Goal: Transaction & Acquisition: Purchase product/service

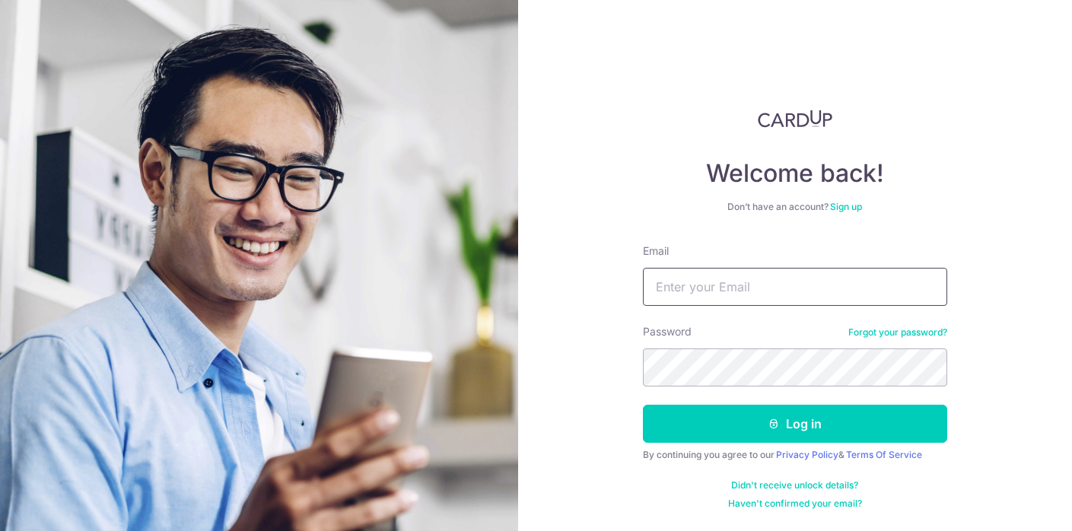
type input "[EMAIL_ADDRESS][DOMAIN_NAME]"
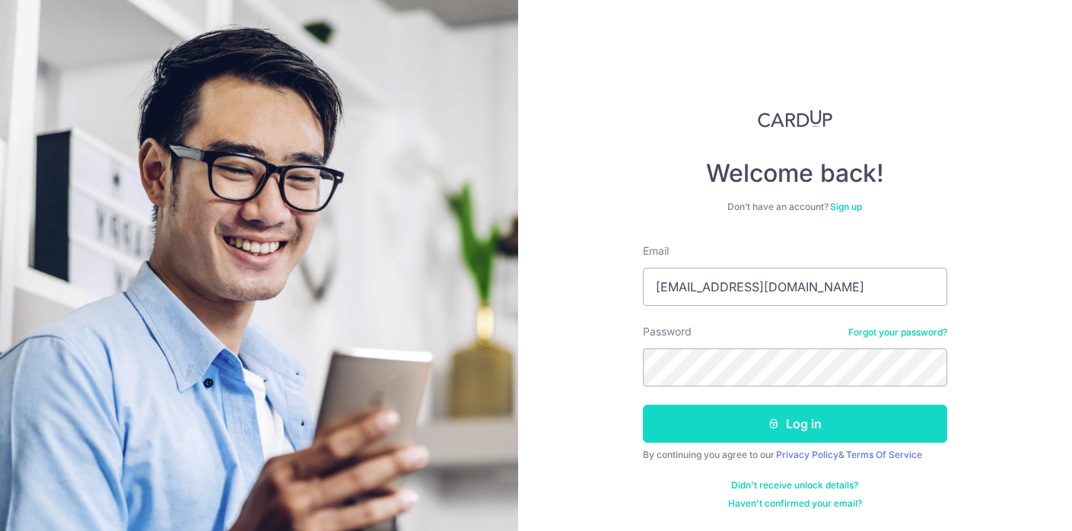
click at [748, 430] on button "Log in" at bounding box center [795, 424] width 304 height 38
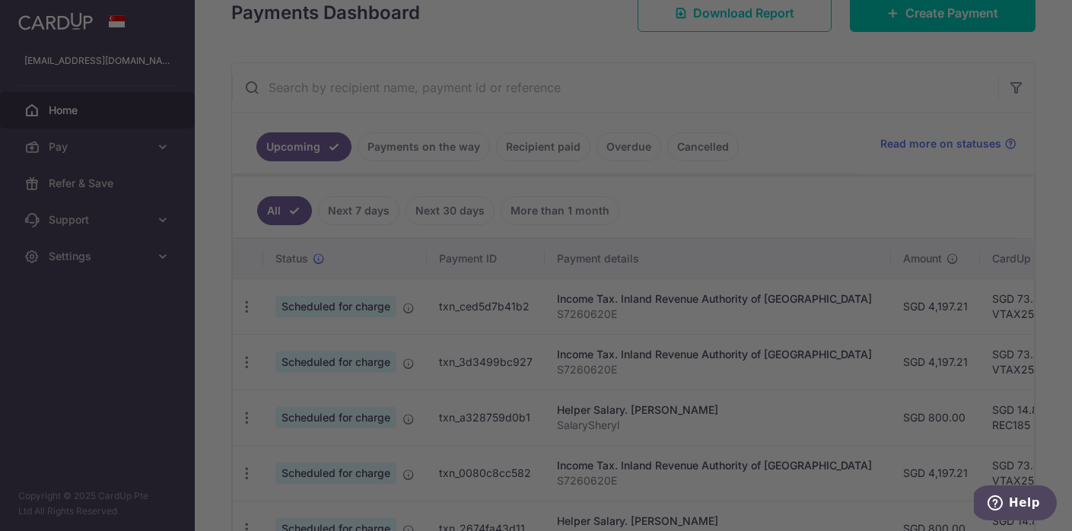
scroll to position [260, 0]
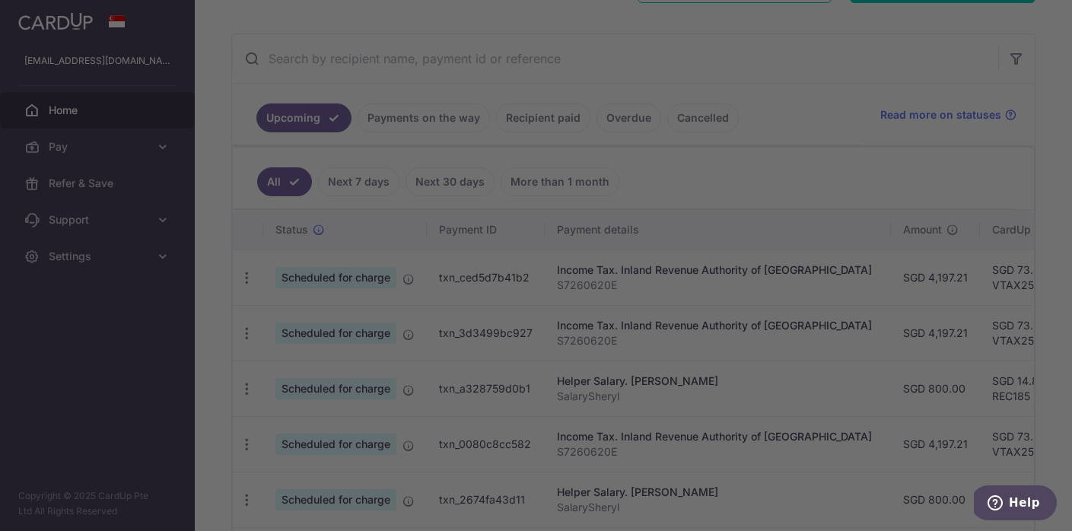
click at [799, 106] on div at bounding box center [541, 268] width 1082 height 536
click at [735, 16] on div at bounding box center [541, 268] width 1082 height 536
click at [740, 24] on div at bounding box center [541, 268] width 1082 height 536
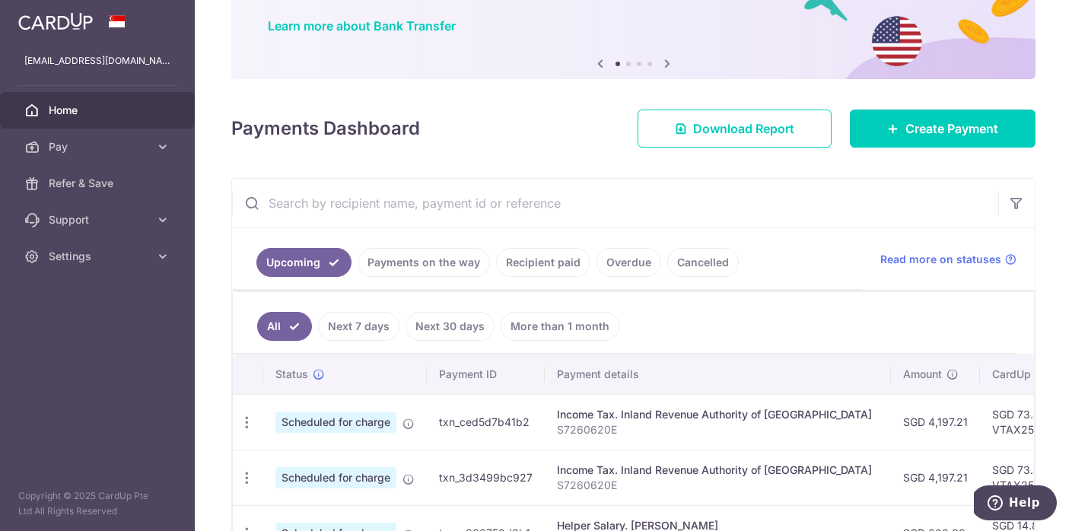
scroll to position [71, 0]
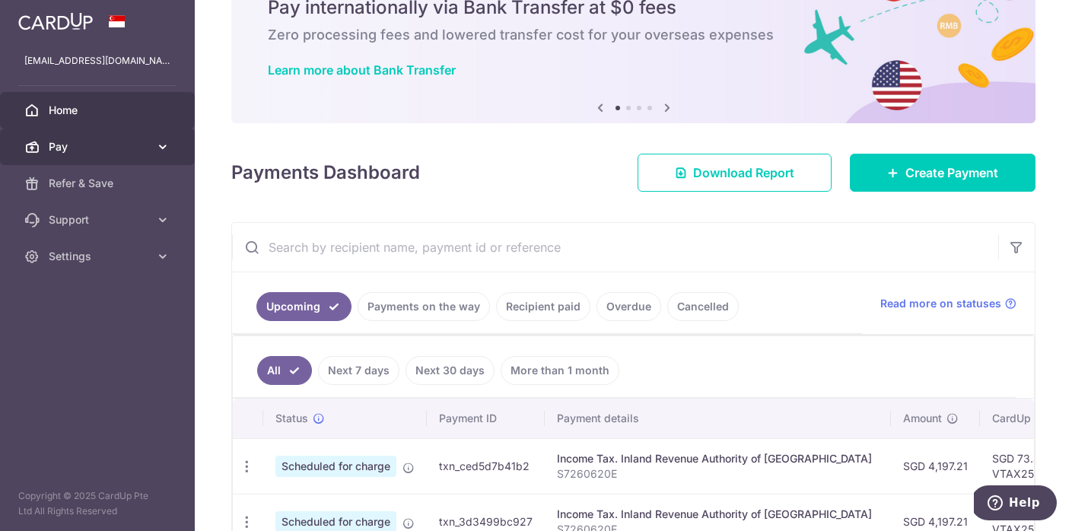
click at [56, 148] on span "Pay" at bounding box center [99, 146] width 100 height 15
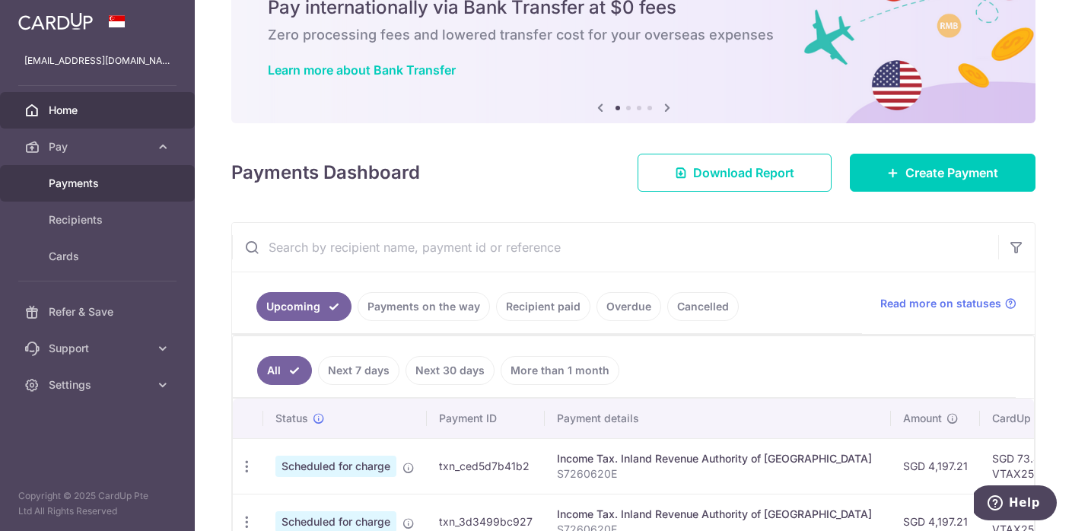
click at [65, 185] on span "Payments" at bounding box center [99, 183] width 100 height 15
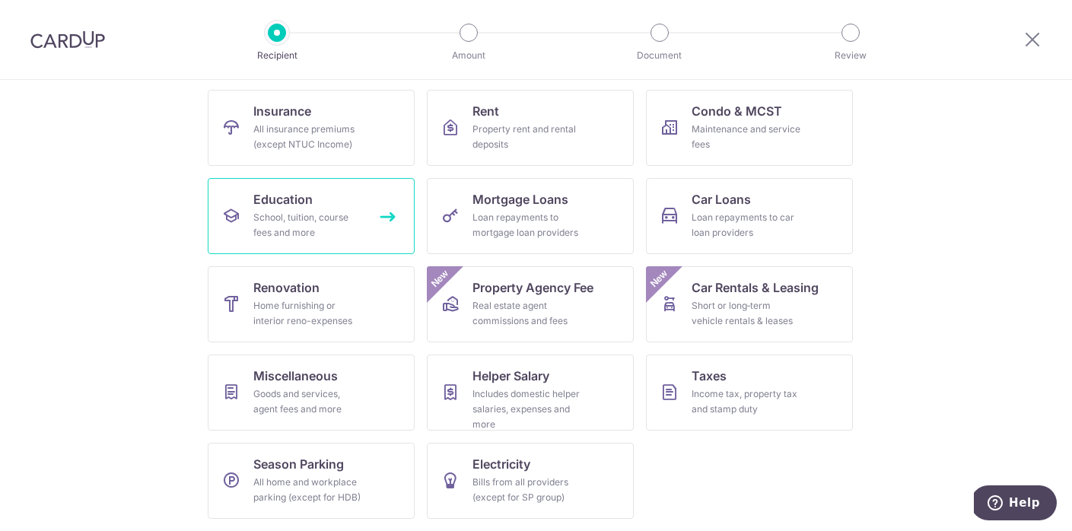
scroll to position [150, 0]
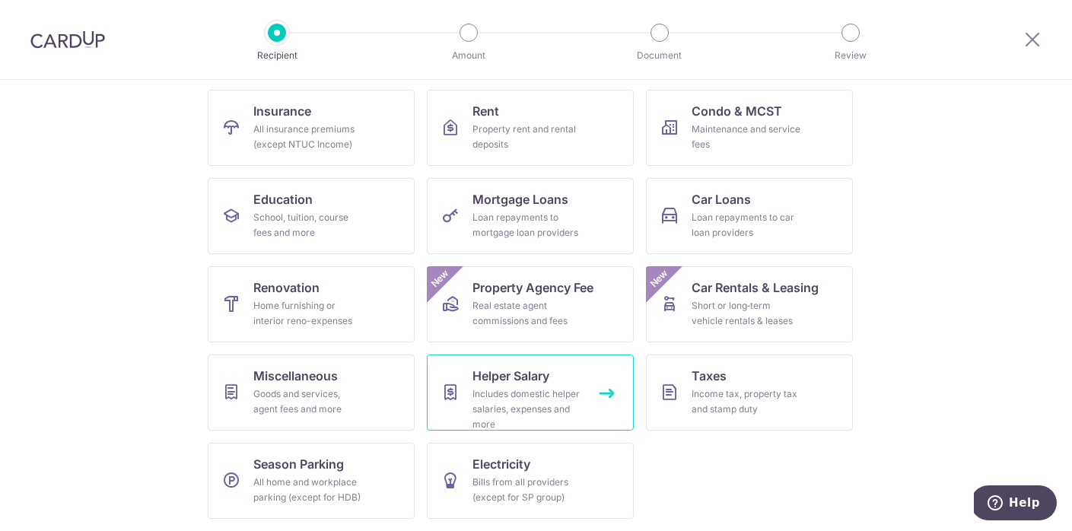
click at [505, 379] on span "Helper Salary" at bounding box center [510, 376] width 77 height 18
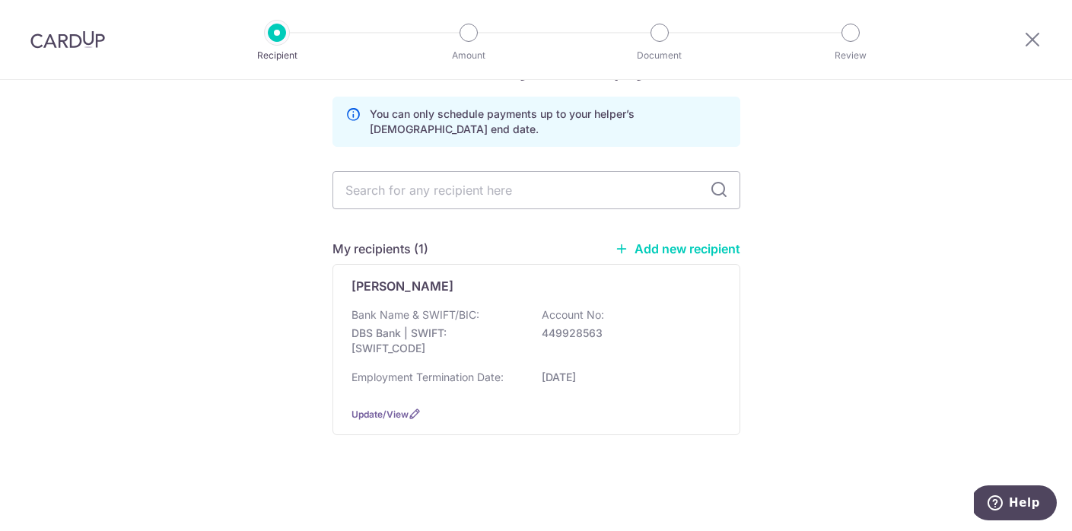
scroll to position [62, 0]
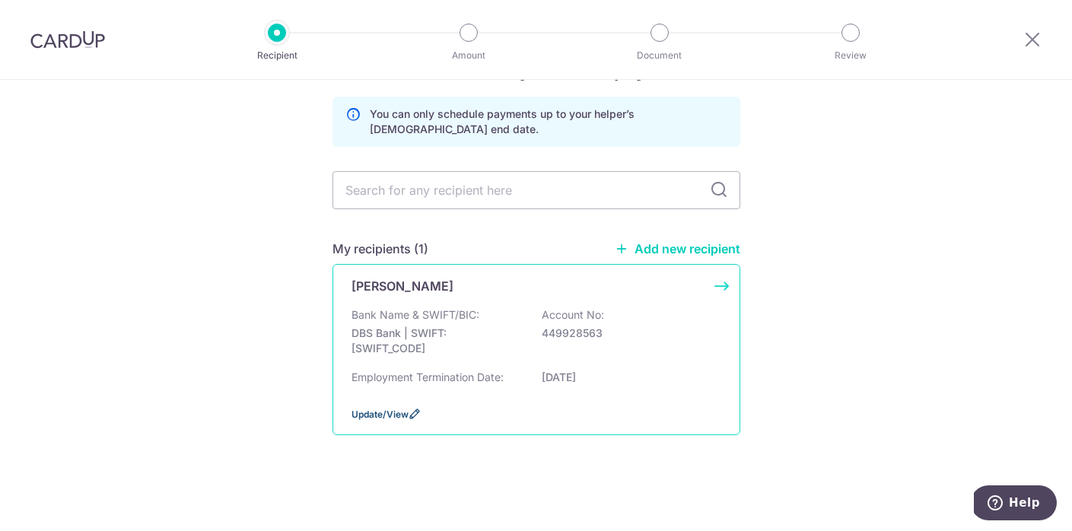
click at [377, 411] on span "Update/View" at bounding box center [379, 413] width 57 height 11
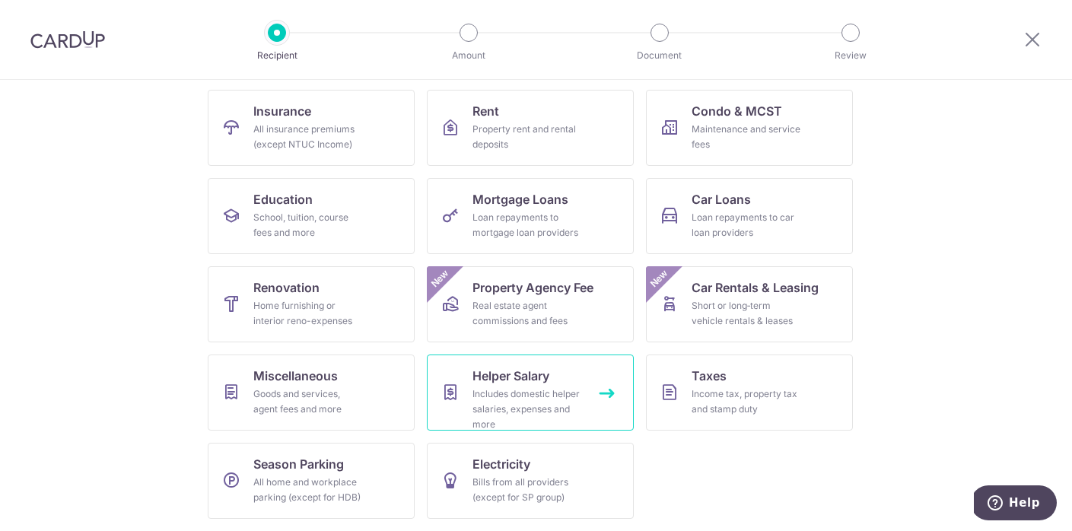
scroll to position [150, 0]
click at [481, 383] on span "Helper Salary" at bounding box center [510, 376] width 77 height 18
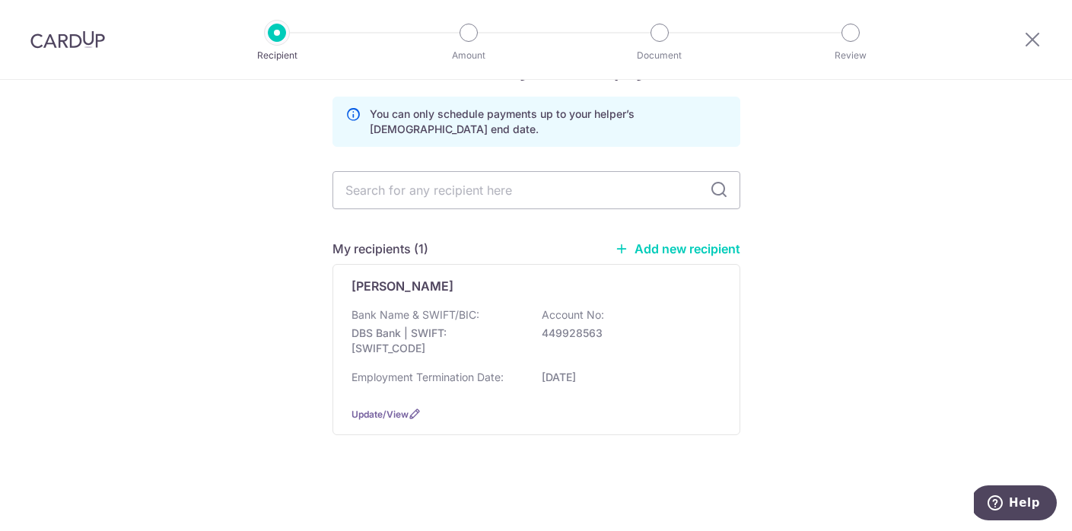
scroll to position [62, 0]
click at [633, 241] on link "Add new recipient" at bounding box center [676, 248] width 125 height 15
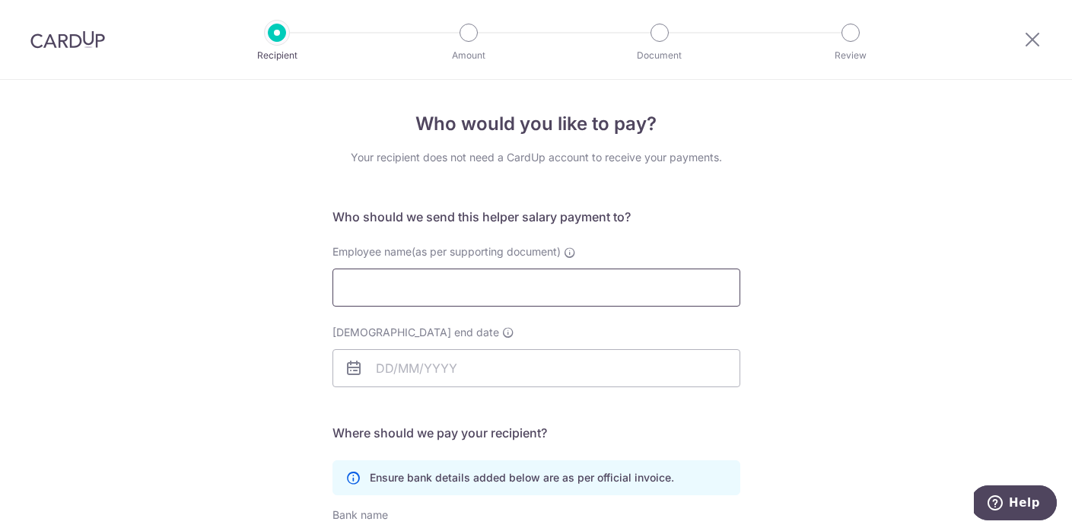
click at [471, 284] on input "Employee name(as per supporting document)" at bounding box center [536, 287] width 408 height 38
type input "Sheryl Constantino"
click at [414, 364] on input "Employment contract end date" at bounding box center [536, 368] width 408 height 38
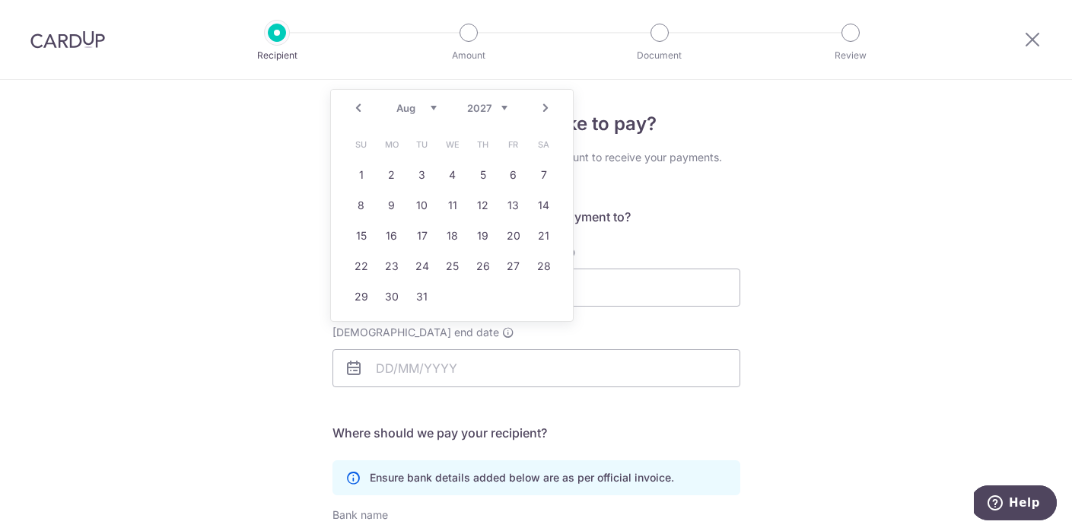
click at [358, 110] on link "Prev" at bounding box center [358, 108] width 18 height 18
click at [478, 171] on link "1" at bounding box center [483, 175] width 24 height 24
type input "01/07/2027"
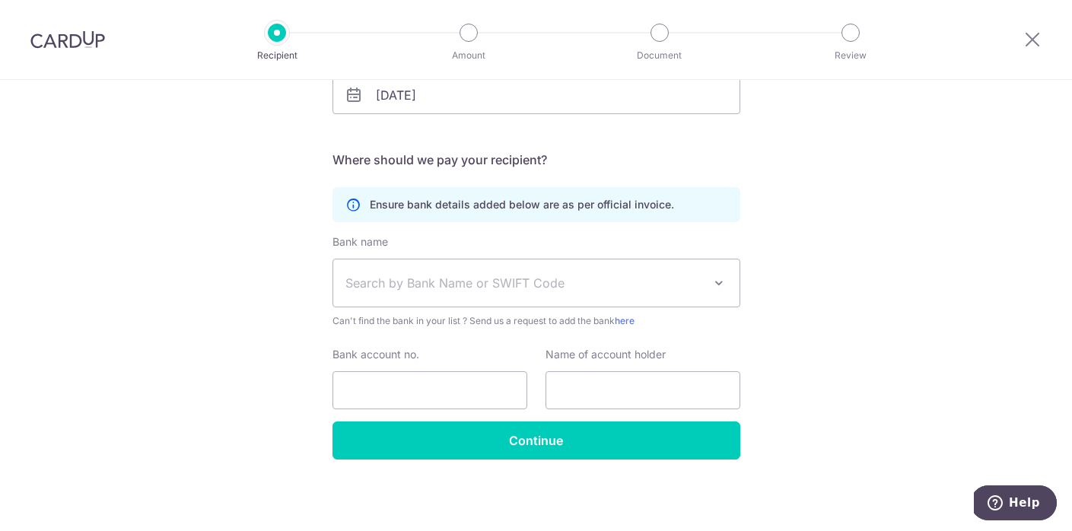
scroll to position [273, 0]
click at [462, 281] on span "Search by Bank Name or SWIFT Code" at bounding box center [523, 283] width 357 height 18
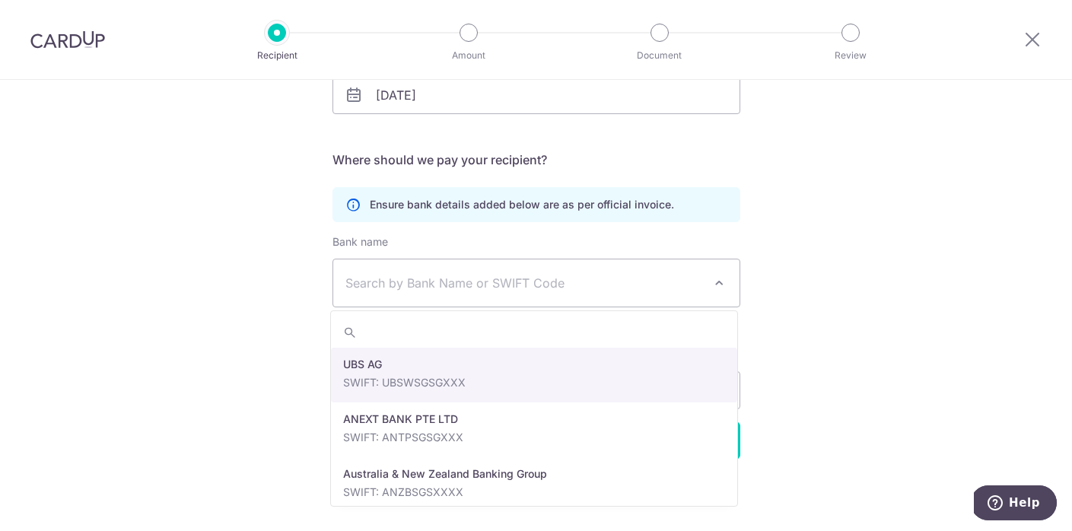
click at [462, 281] on span "Search by Bank Name or SWIFT Code" at bounding box center [523, 283] width 357 height 18
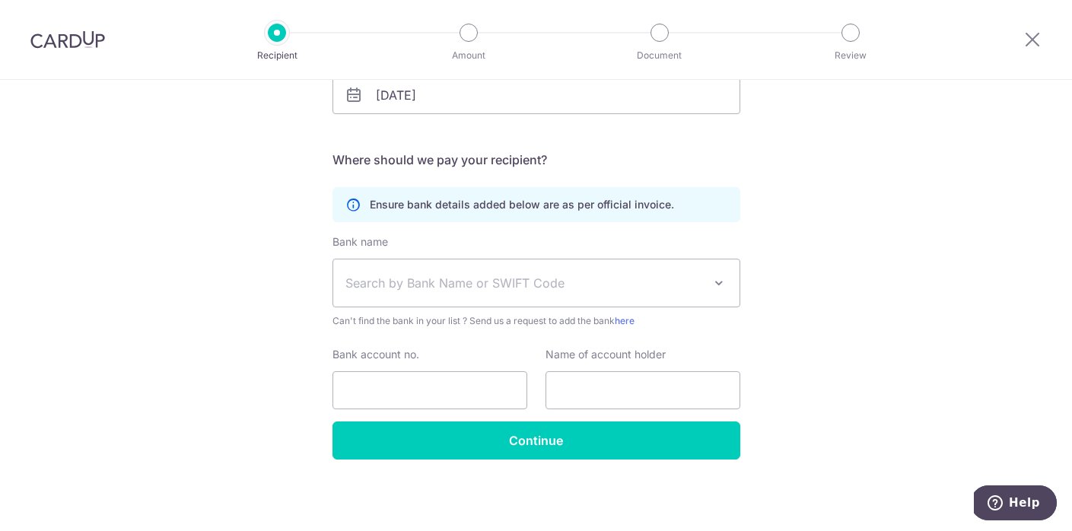
click at [462, 281] on span "Search by Bank Name or SWIFT Code" at bounding box center [523, 283] width 357 height 18
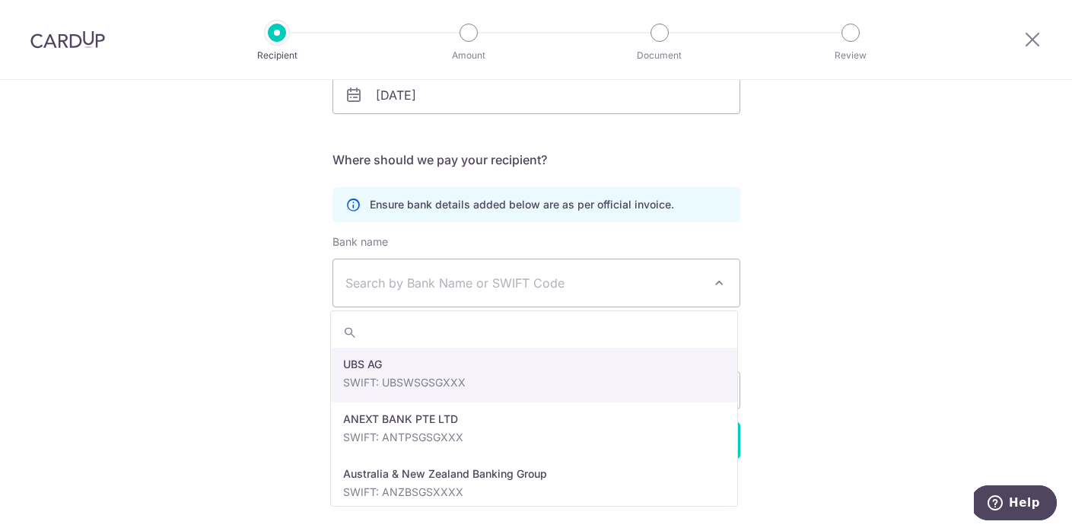
click at [462, 281] on span "Search by Bank Name or SWIFT Code" at bounding box center [523, 283] width 357 height 18
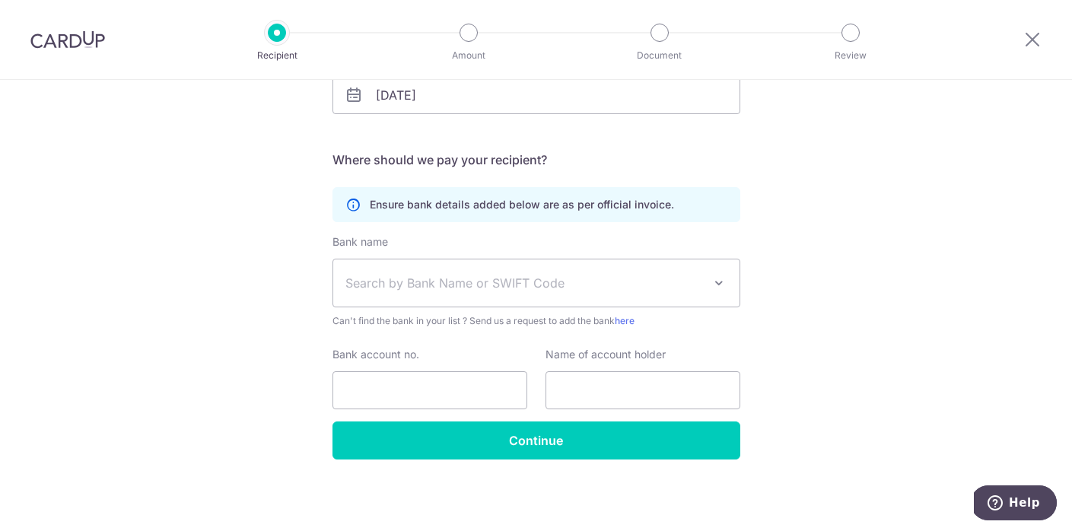
click at [462, 281] on span "Search by Bank Name or SWIFT Code" at bounding box center [523, 283] width 357 height 18
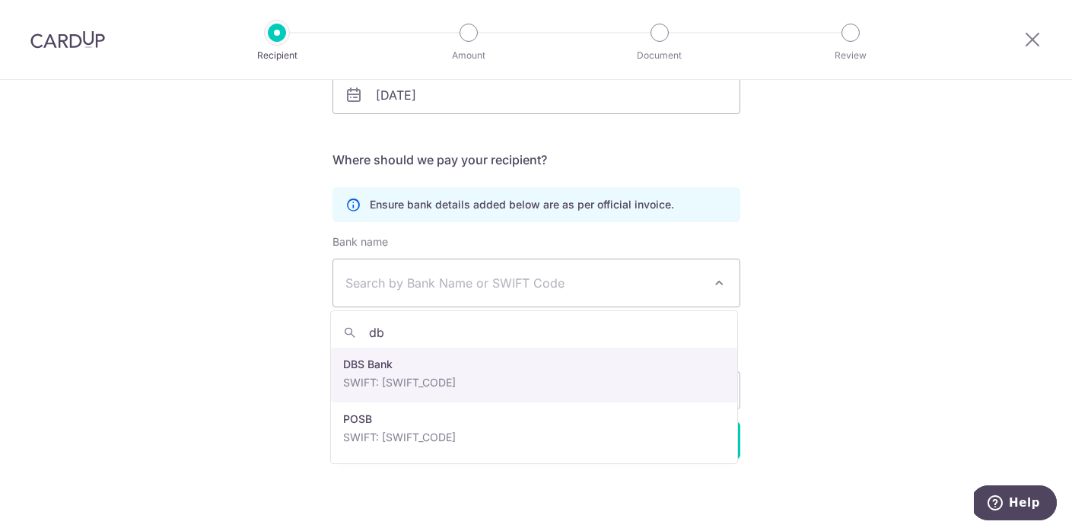
type input "db"
select select "6"
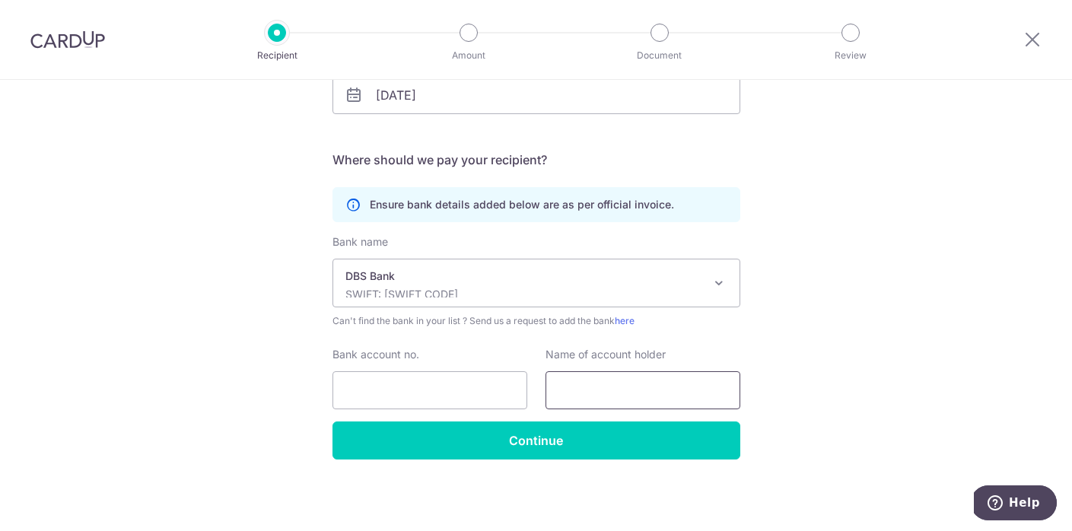
click at [591, 398] on input "text" at bounding box center [642, 390] width 195 height 38
type input "Sheryl Constantino"
click at [421, 381] on input "Bank account no." at bounding box center [429, 390] width 195 height 38
click at [642, 294] on p "SWIFT: DBSSSGSGXXX" at bounding box center [523, 294] width 357 height 15
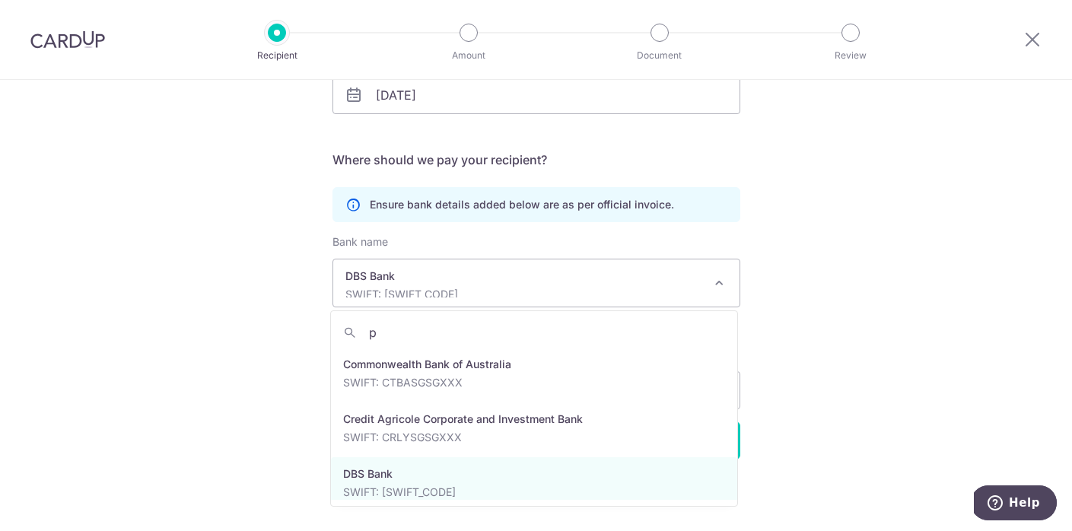
scroll to position [0, 0]
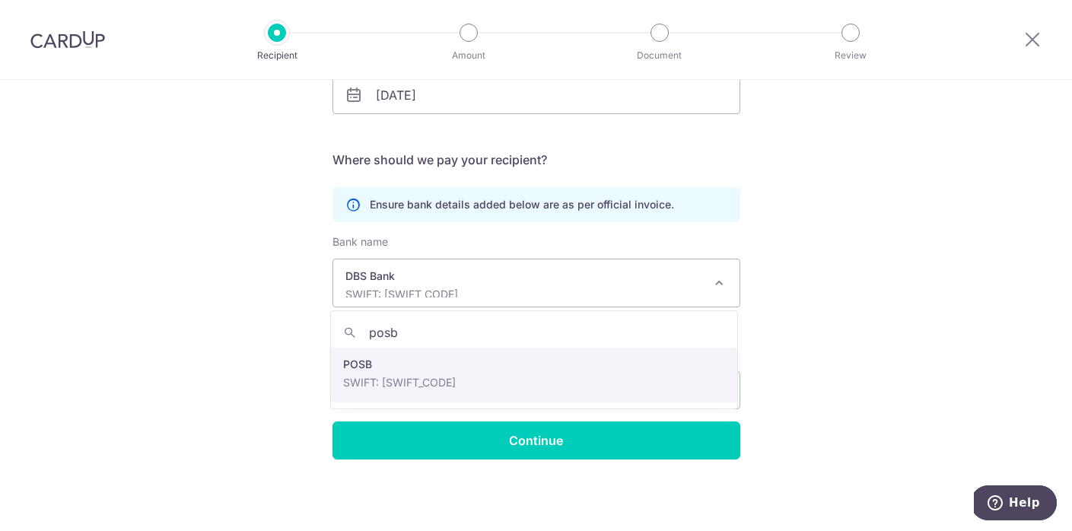
type input "posb"
select select "19"
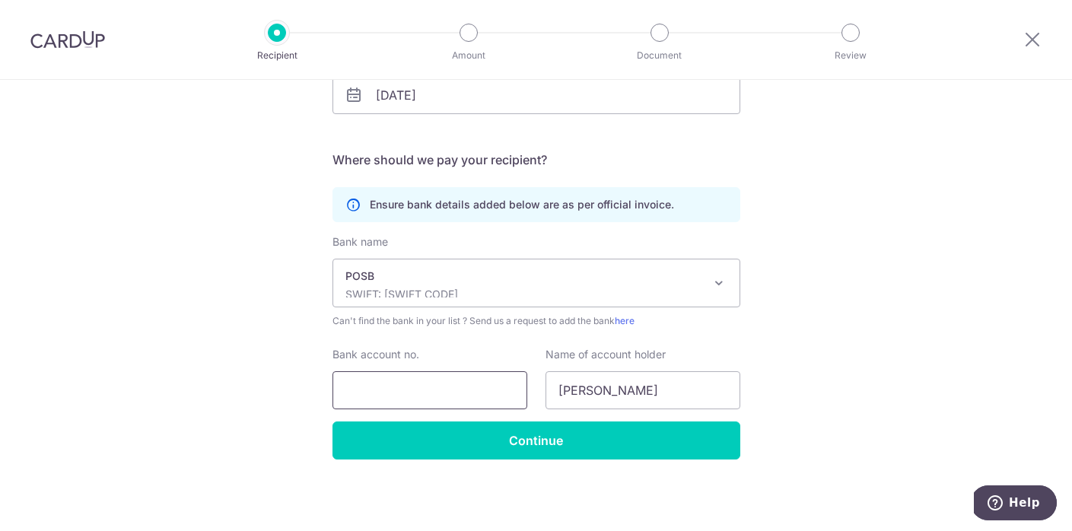
click at [418, 388] on input "Bank account no." at bounding box center [429, 390] width 195 height 38
type input "449928563"
click at [675, 394] on input "Sheryl Constantino" at bounding box center [642, 390] width 195 height 38
click at [598, 388] on input "Sheryl Constantino" at bounding box center [642, 390] width 195 height 38
click at [616, 391] on input "Sheryl Oration Constantino" at bounding box center [642, 390] width 195 height 38
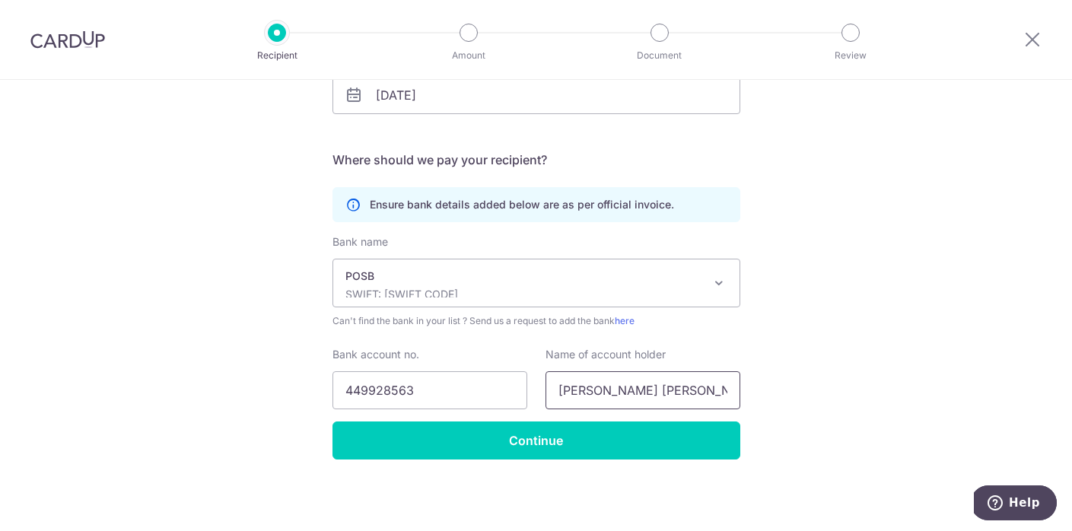
click at [620, 390] on input "Sheryl Oration Constantino" at bounding box center [642, 390] width 195 height 38
type input "Sheryl Oracion Constantino"
click at [822, 404] on div "Who would you like to pay? Your recipient does not need a CardUp account to rec…" at bounding box center [536, 169] width 1072 height 724
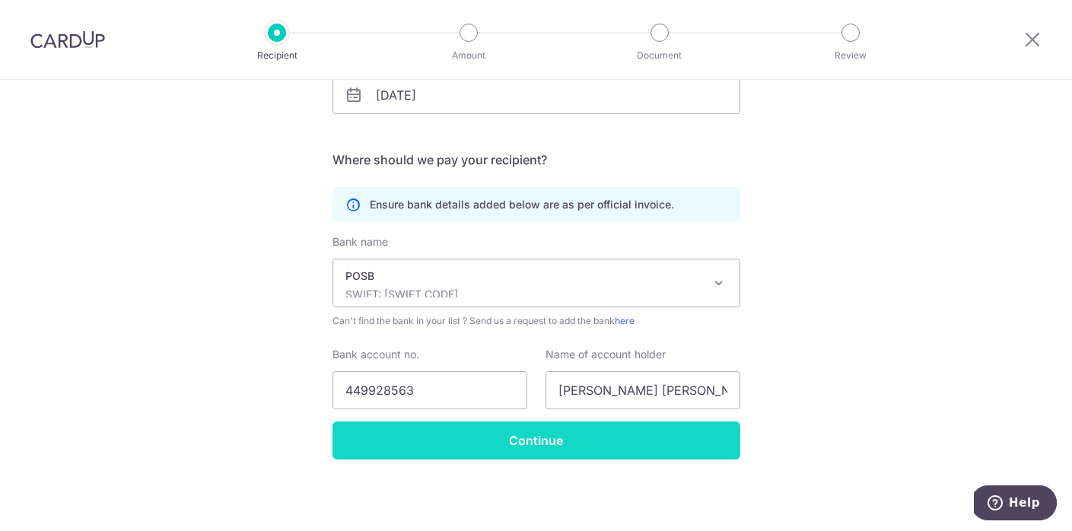
click at [524, 443] on input "Continue" at bounding box center [536, 440] width 408 height 38
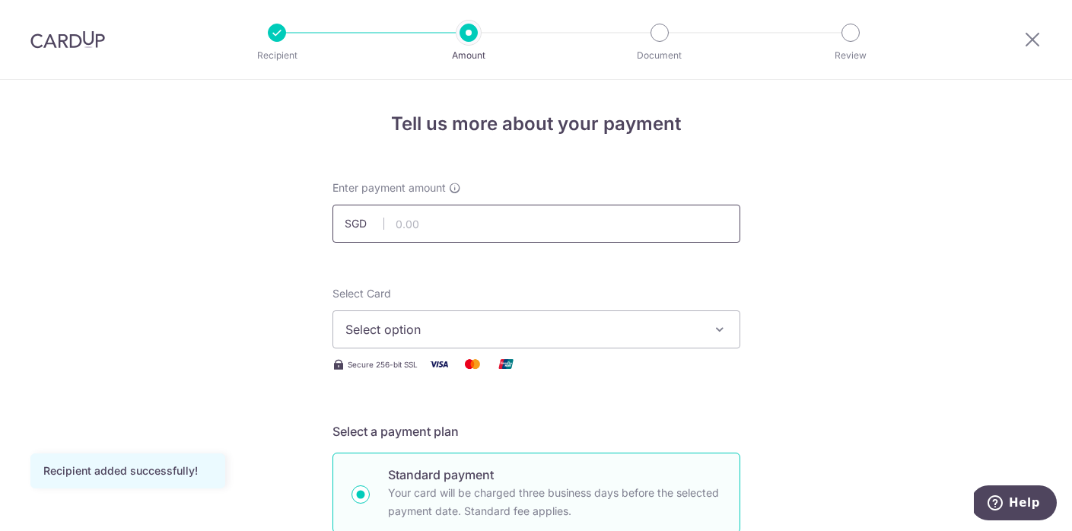
click at [430, 230] on input "text" at bounding box center [536, 224] width 408 height 38
type input "800.00"
click at [543, 329] on span "Select option" at bounding box center [522, 329] width 354 height 18
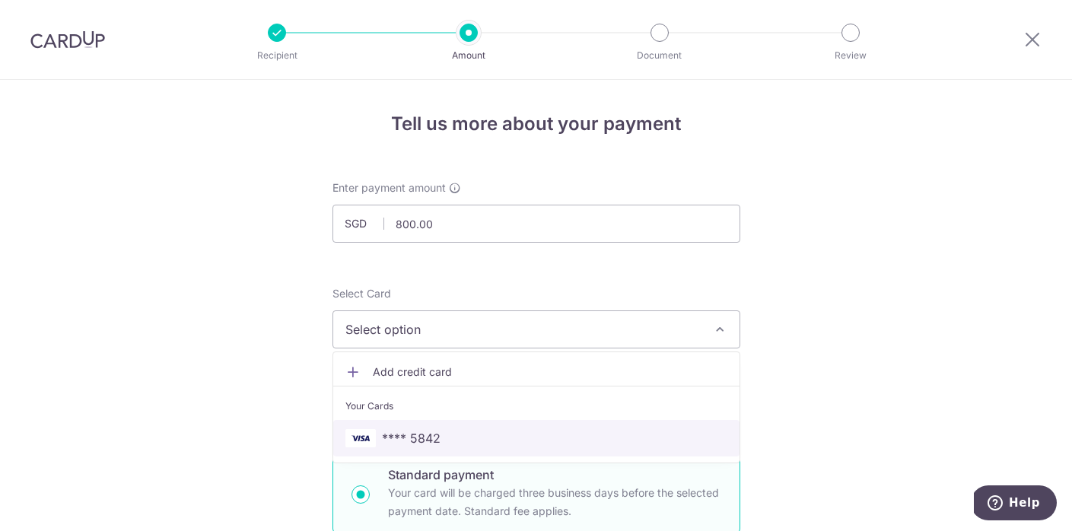
click at [425, 444] on span "**** 5842" at bounding box center [411, 438] width 59 height 18
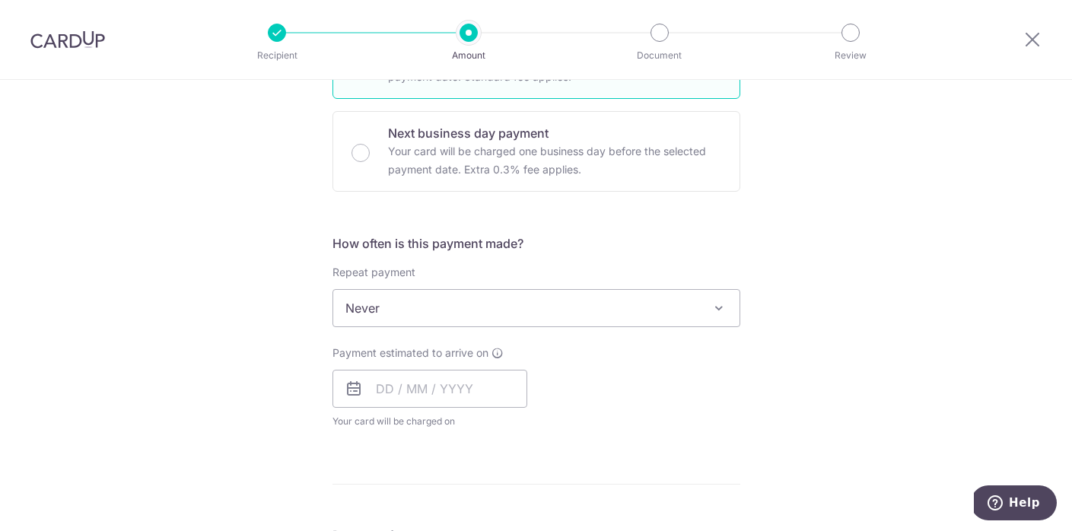
scroll to position [502, 0]
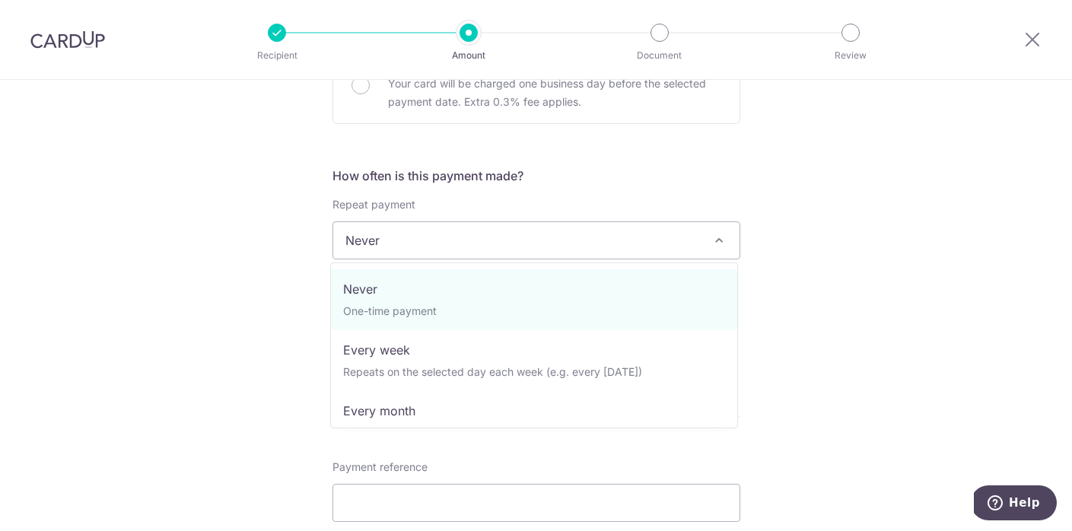
click at [714, 246] on span at bounding box center [719, 240] width 18 height 18
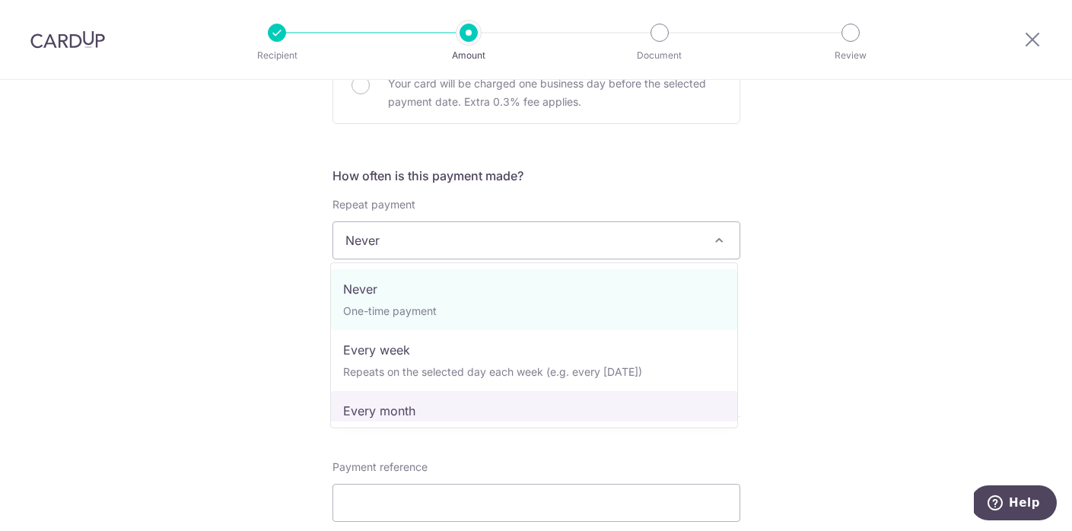
select select "3"
type input "01/07/2027"
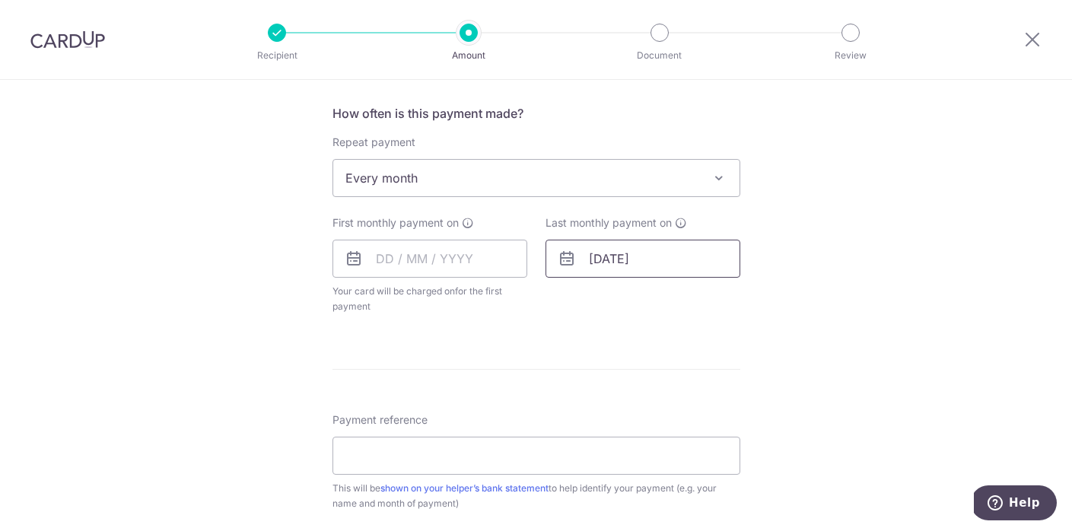
scroll to position [566, 0]
click at [385, 259] on input "text" at bounding box center [429, 257] width 195 height 38
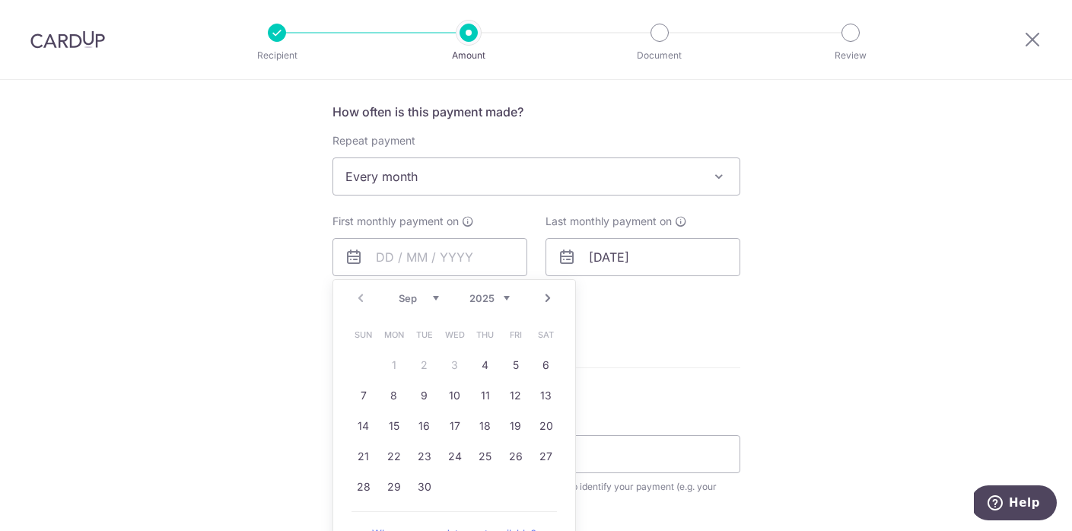
click at [449, 367] on table "Sun Mon Tue Wed Thu Fri Sat 1 2 3 4 5 6 7 8 9 10 11 12 13 14 15 16 17 18 19 20 …" at bounding box center [454, 410] width 213 height 183
click at [482, 364] on link "4" at bounding box center [485, 365] width 24 height 24
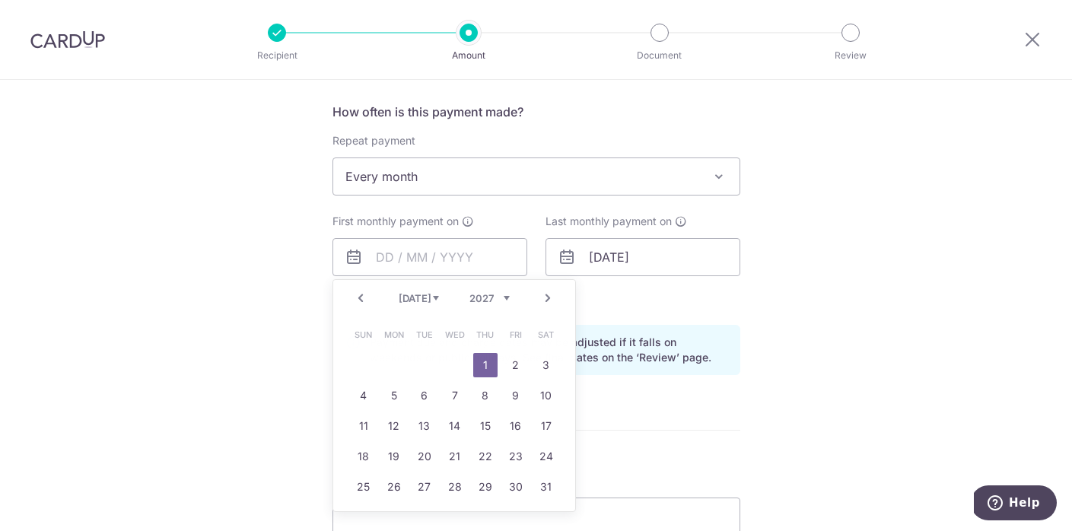
type input "04/09/2025"
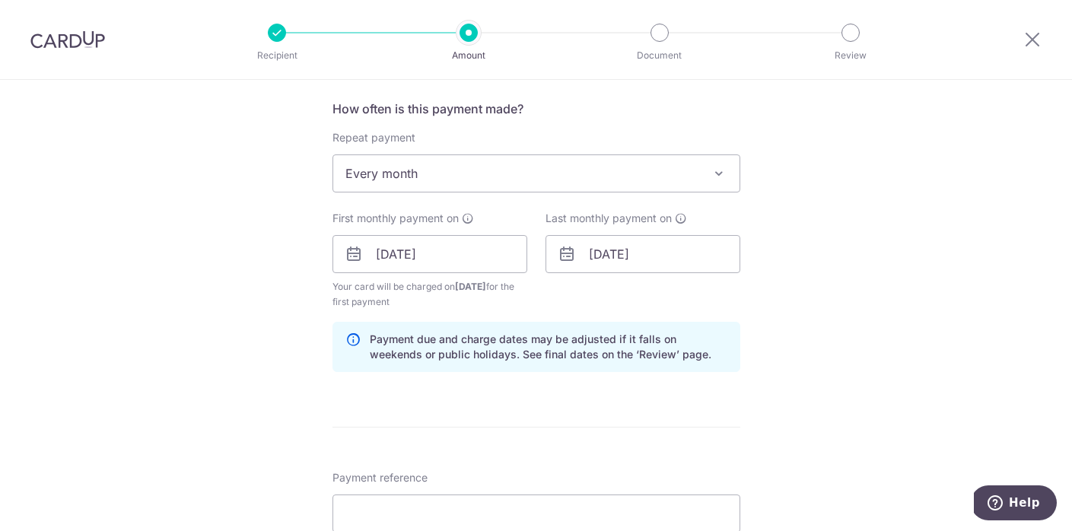
scroll to position [564, 0]
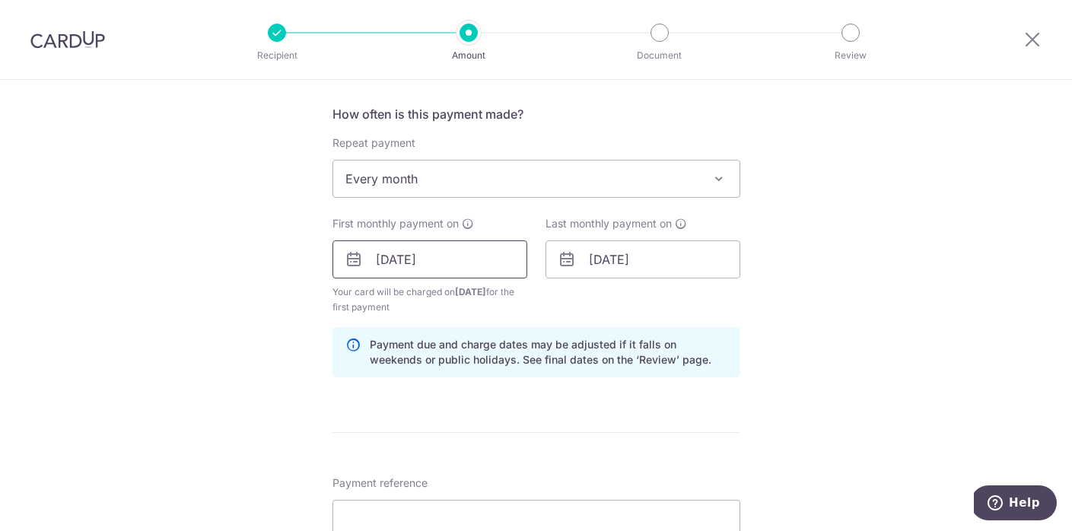
click at [390, 268] on input "04/09/2025" at bounding box center [429, 259] width 195 height 38
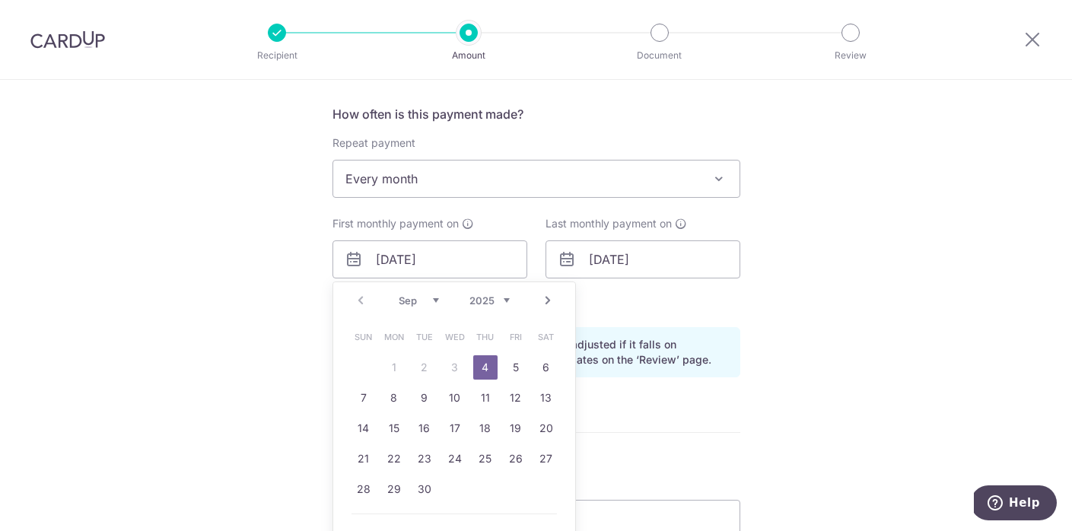
click at [356, 296] on div "Prev Next Sep Oct Nov Dec 2025 2026 2027 2028 2029 2030 2031 2032 2033 2034 2035" at bounding box center [454, 300] width 242 height 37
click at [357, 303] on div "Prev Next Sep Oct Nov Dec 2025 2026 2027 2028 2029 2030 2031 2032 2033 2034 2035" at bounding box center [454, 300] width 242 height 37
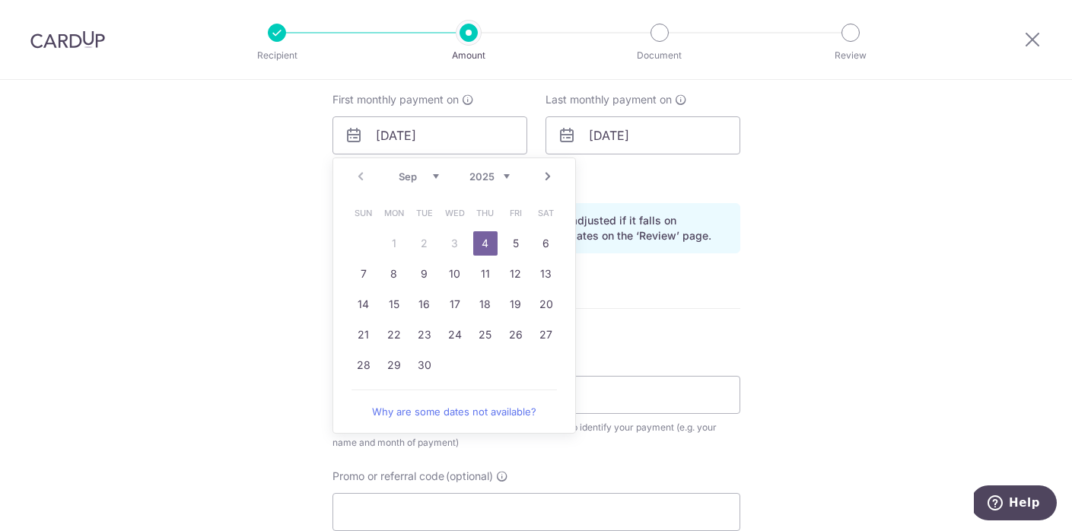
scroll to position [673, 0]
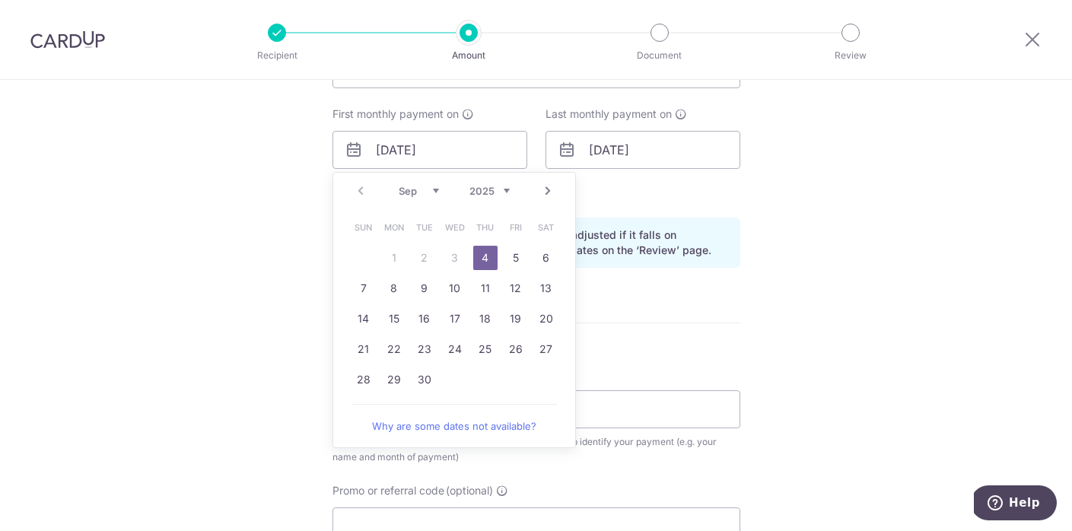
click at [766, 332] on div "Tell us more about your payment Enter payment amount SGD 800.00 800.00 Recipien…" at bounding box center [536, 133] width 1072 height 1453
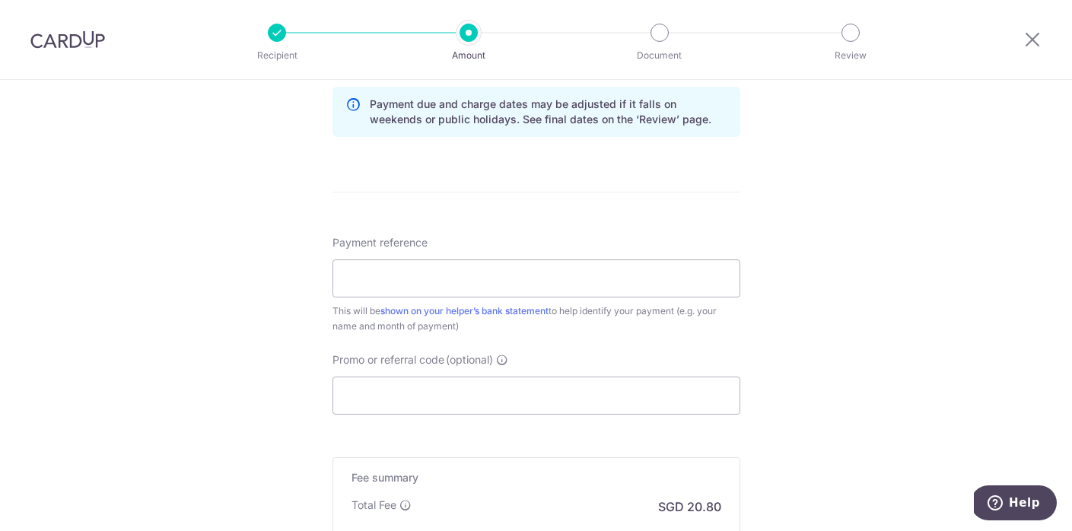
scroll to position [811, 0]
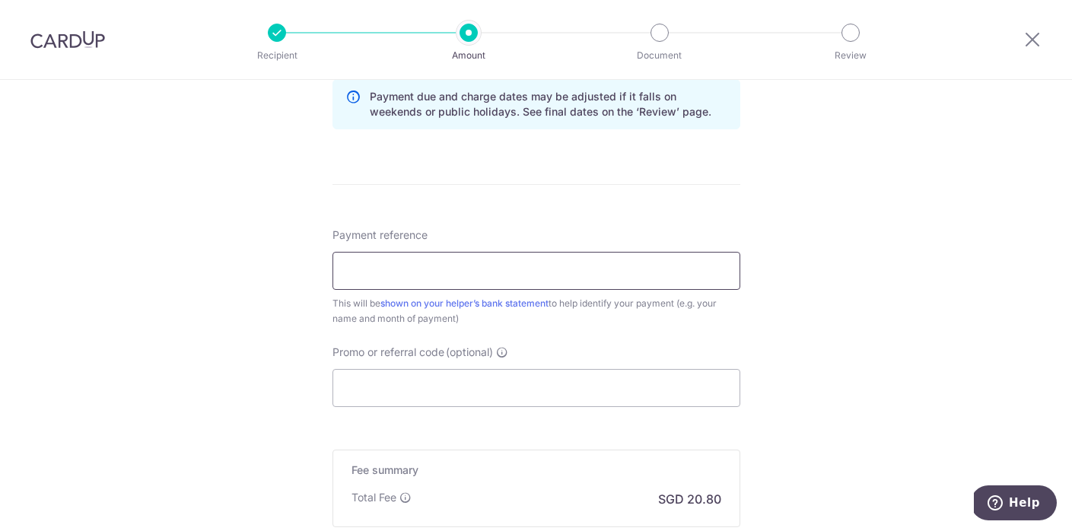
click at [462, 277] on input "Payment reference" at bounding box center [536, 271] width 408 height 38
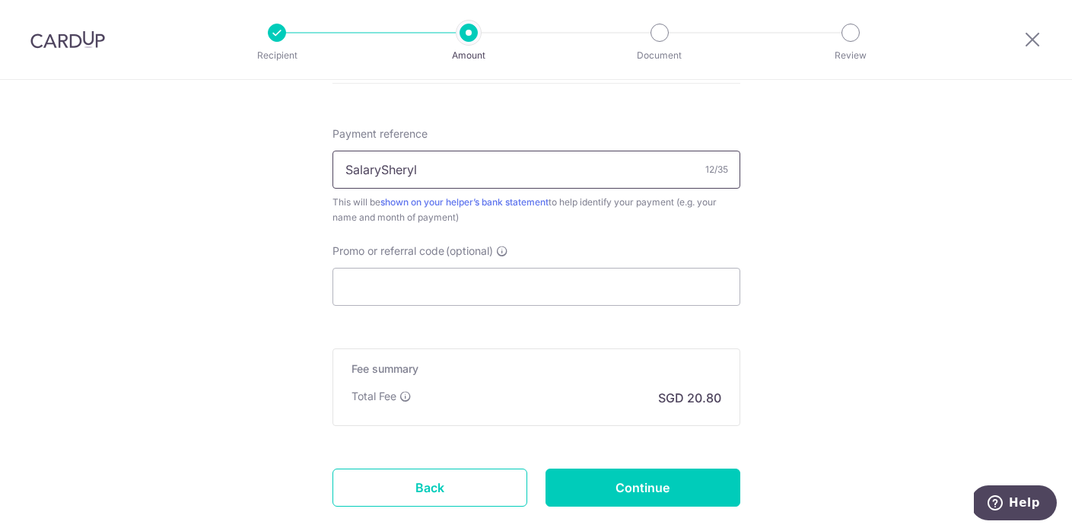
scroll to position [910, 0]
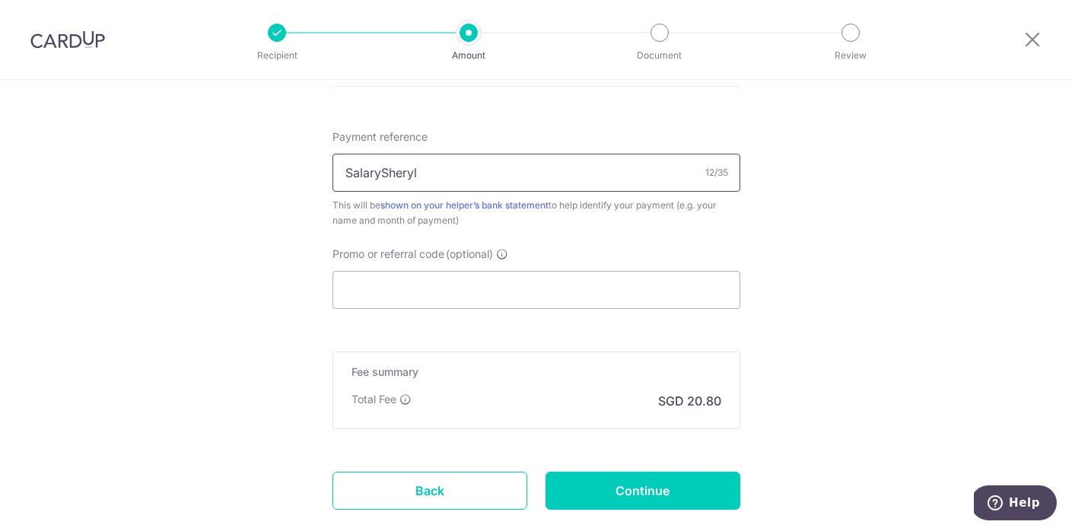
drag, startPoint x: 378, startPoint y: 172, endPoint x: 378, endPoint y: 144, distance: 28.1
click at [378, 171] on input "SalarySheryl" at bounding box center [536, 173] width 408 height 38
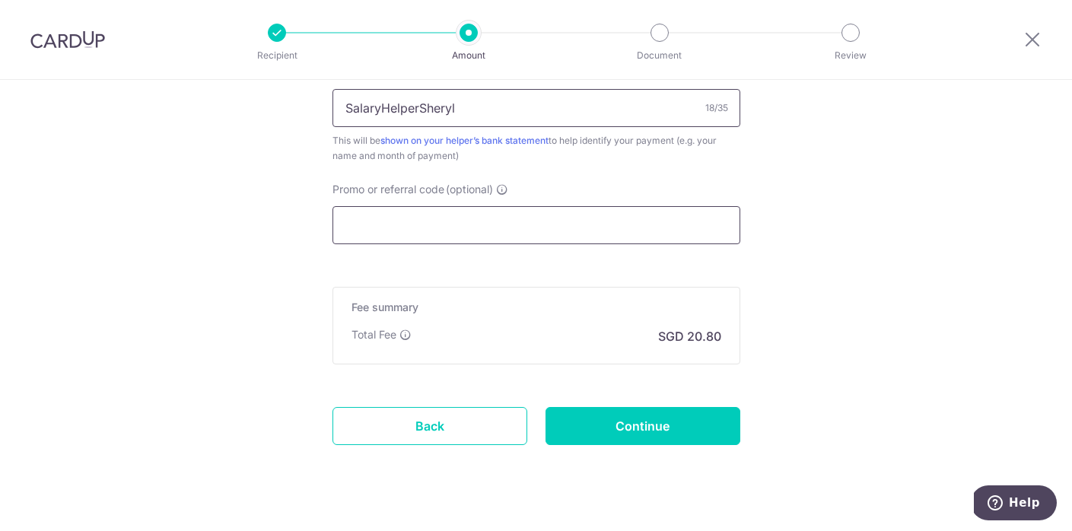
scroll to position [976, 0]
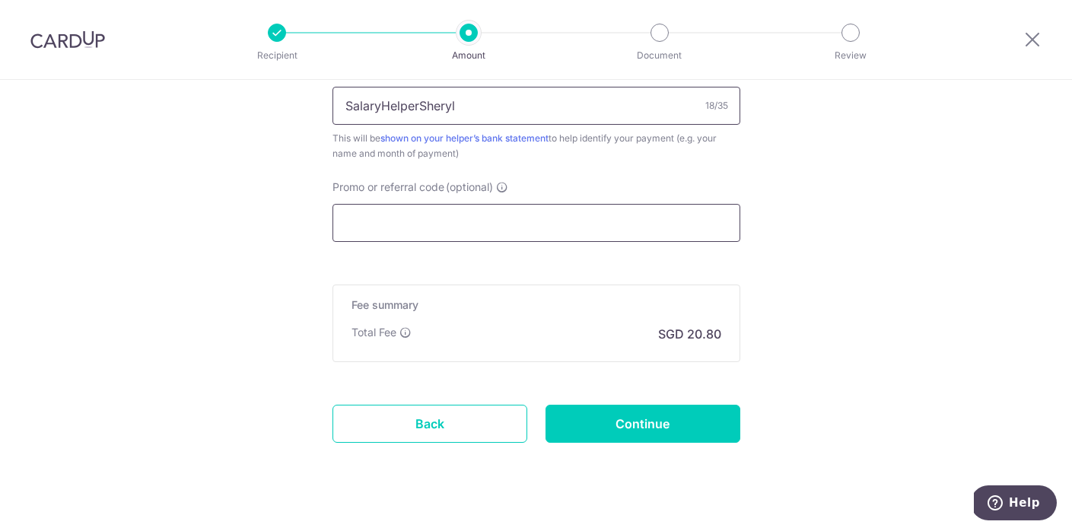
type input "SalaryHelperSheryl"
click at [385, 218] on input "Promo or referral code (optional)" at bounding box center [536, 223] width 408 height 38
click at [379, 227] on input "Promo or referral code (optional)" at bounding box center [536, 223] width 408 height 38
paste input "REC185"
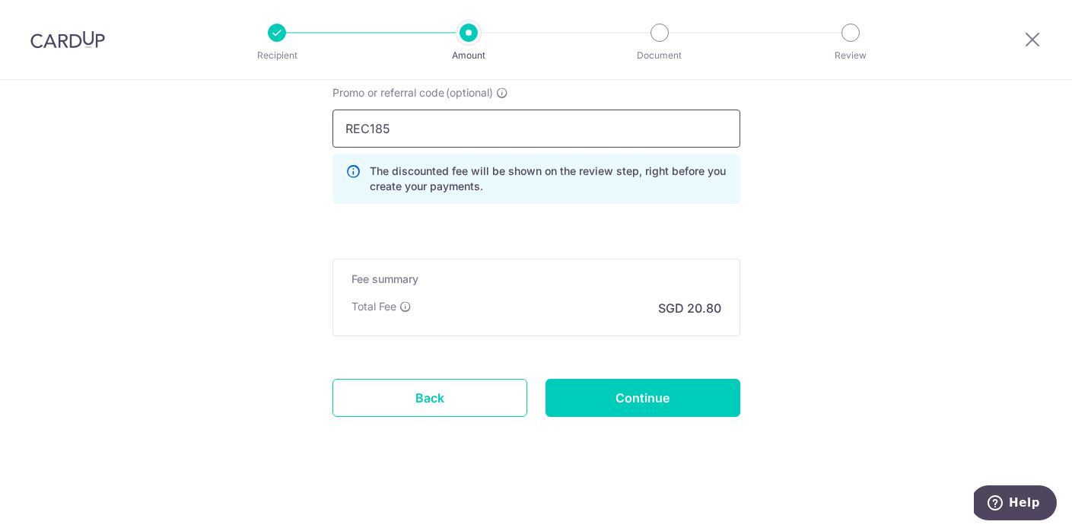
scroll to position [1071, 0]
type input "REC185"
click at [643, 393] on input "Continue" at bounding box center [642, 398] width 195 height 38
type input "Create Schedule"
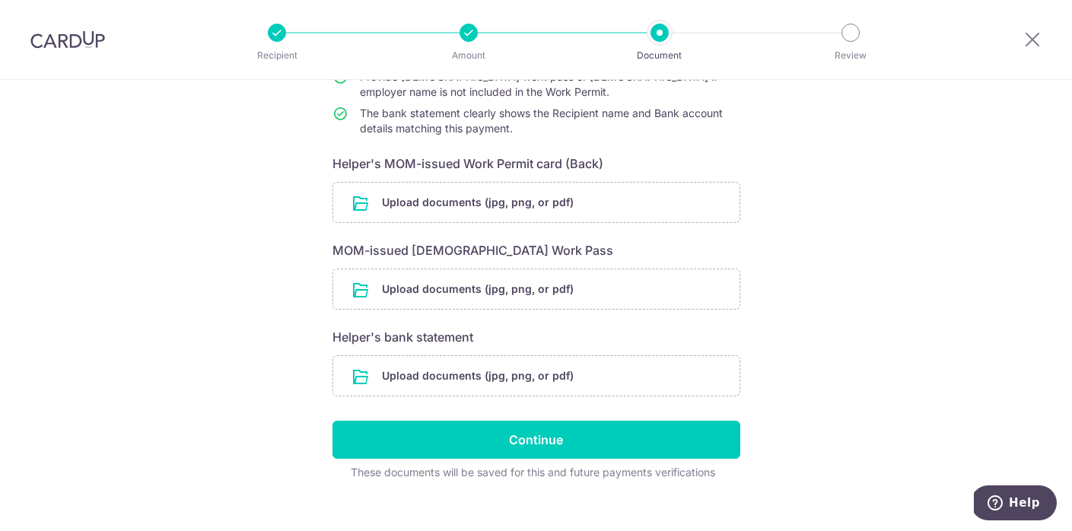
scroll to position [185, 0]
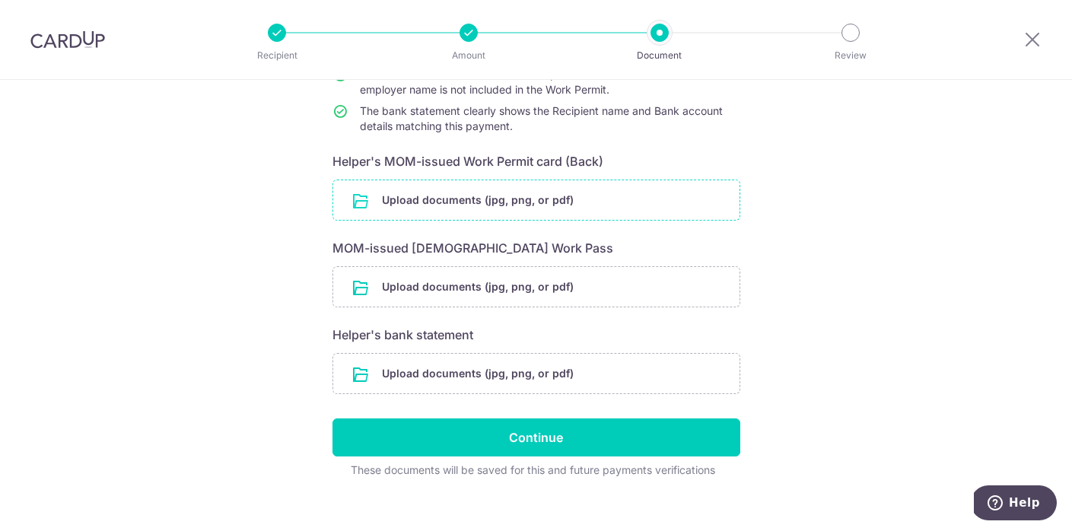
click at [427, 200] on input "file" at bounding box center [536, 200] width 406 height 40
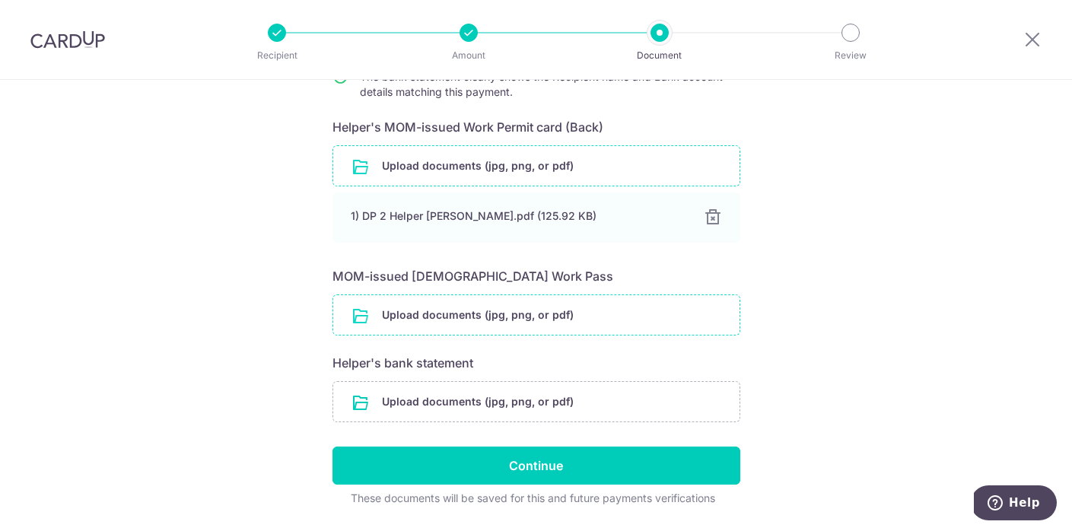
scroll to position [227, 0]
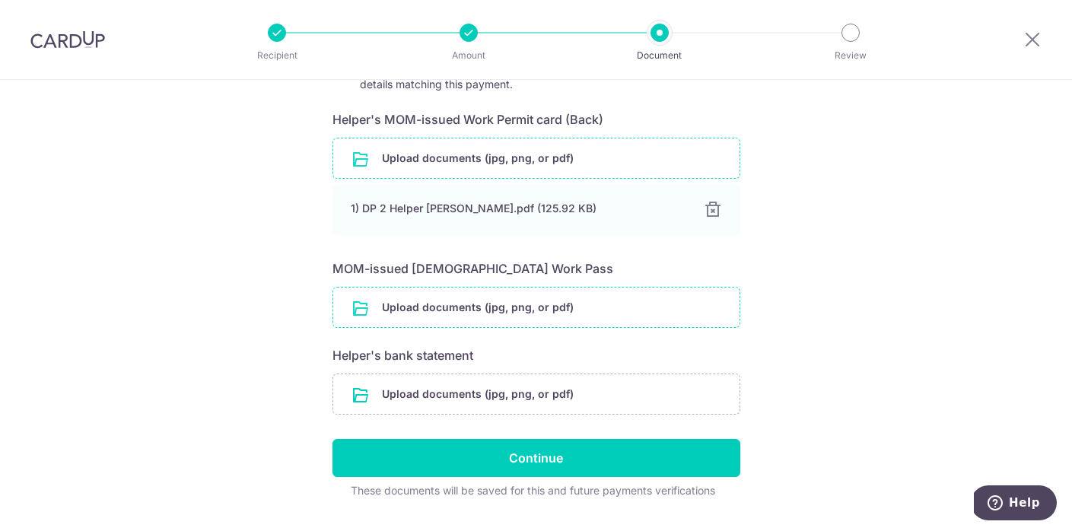
click at [470, 310] on input "file" at bounding box center [536, 307] width 406 height 40
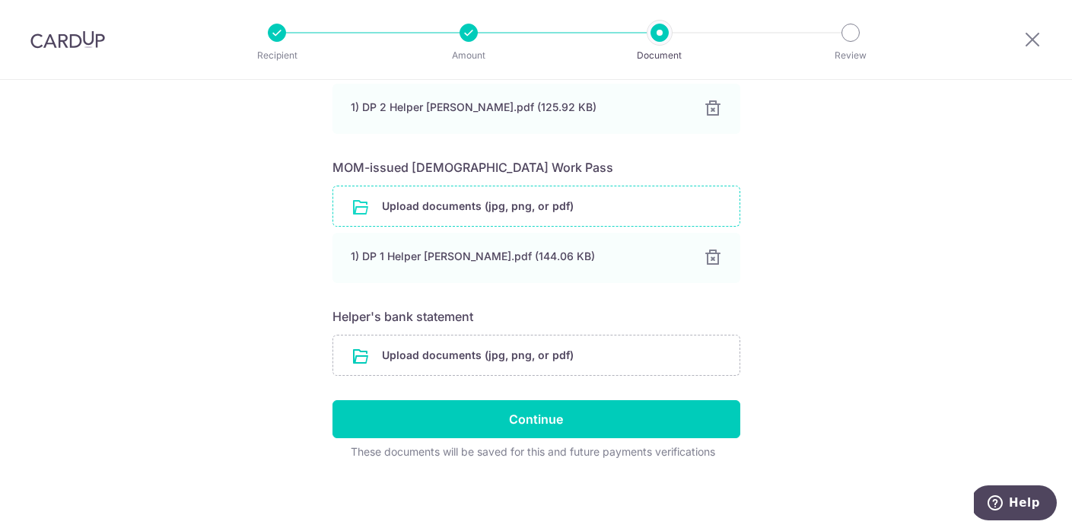
scroll to position [328, 0]
click at [475, 354] on input "file" at bounding box center [536, 355] width 406 height 40
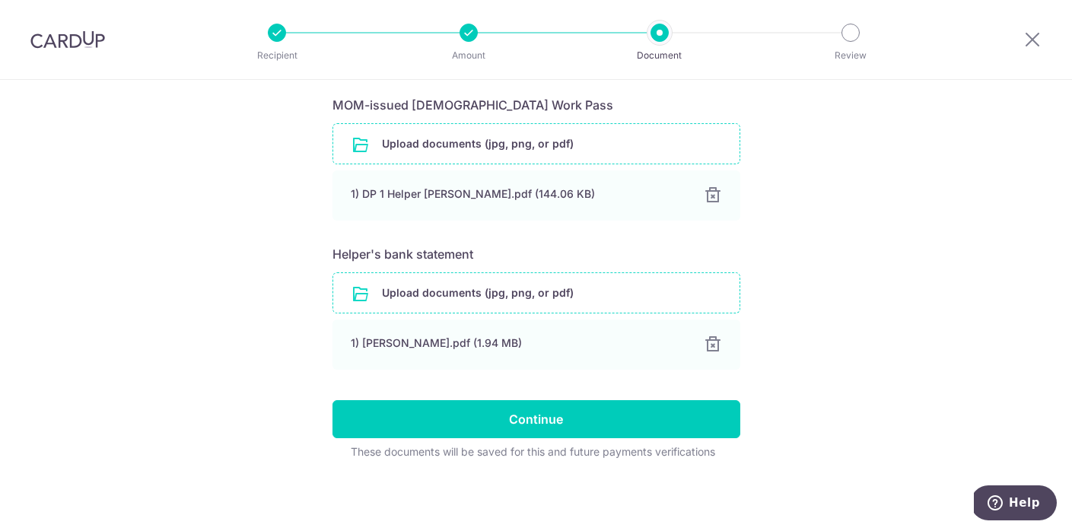
scroll to position [390, 0]
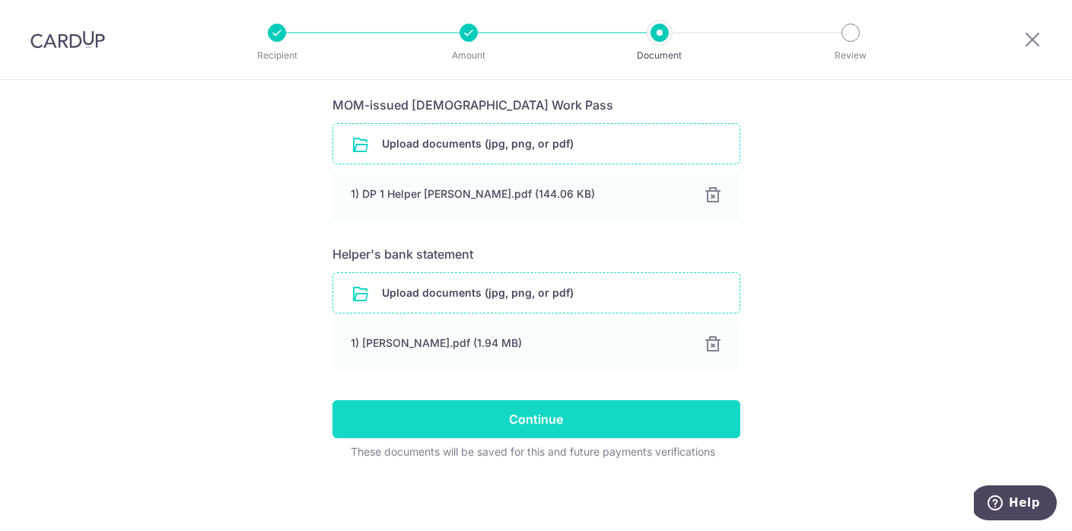
click at [540, 427] on input "Continue" at bounding box center [536, 419] width 408 height 38
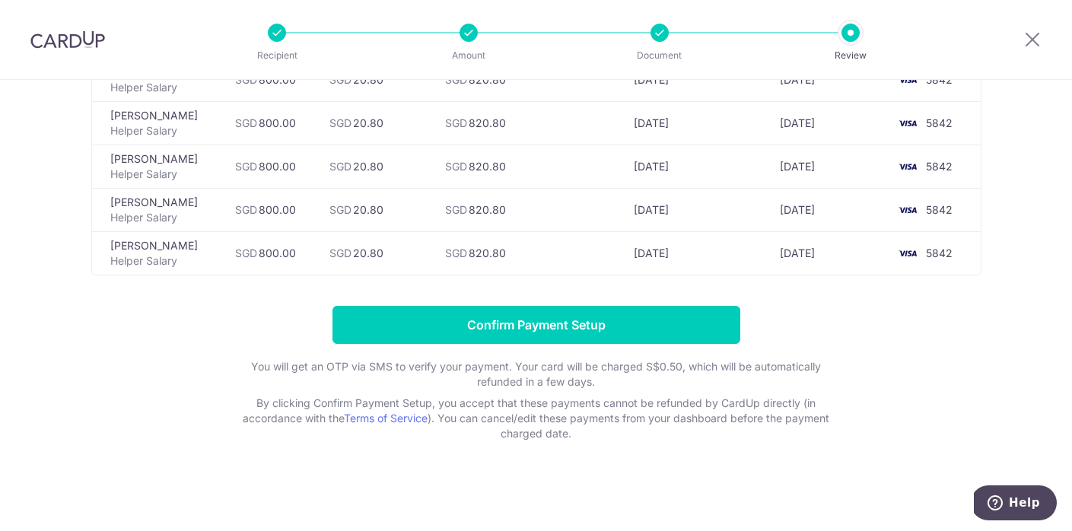
scroll to position [915, 0]
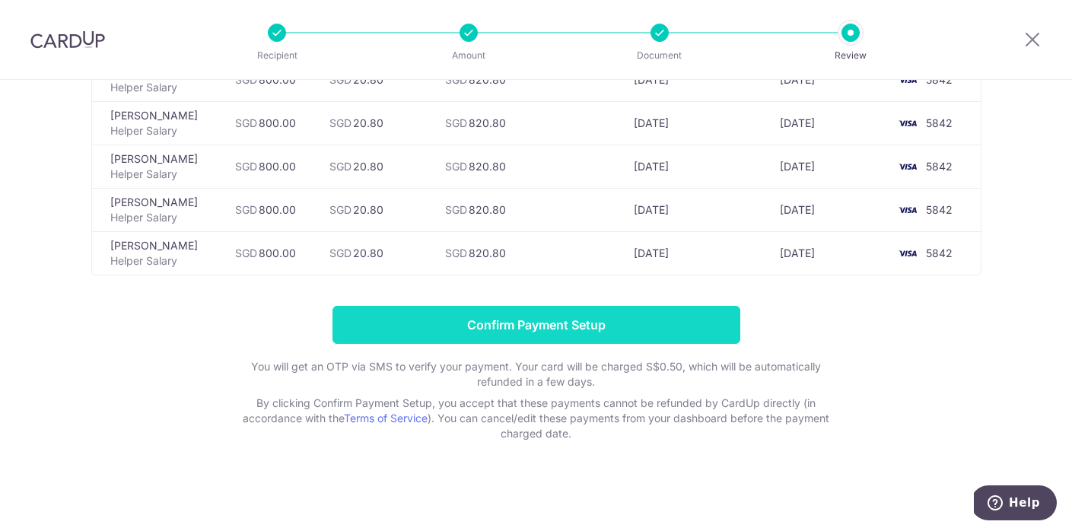
click at [551, 332] on input "Confirm Payment Setup" at bounding box center [536, 325] width 408 height 38
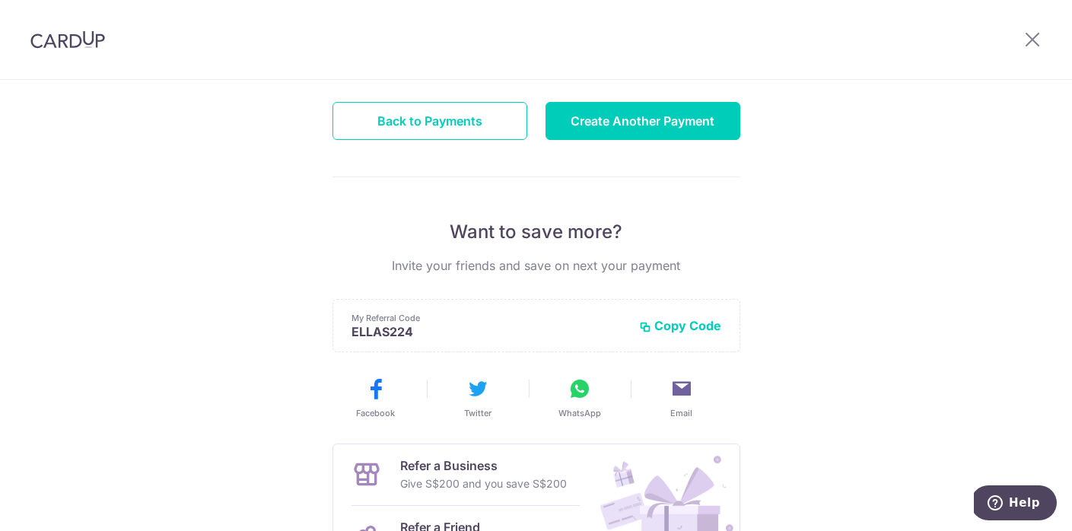
scroll to position [171, 0]
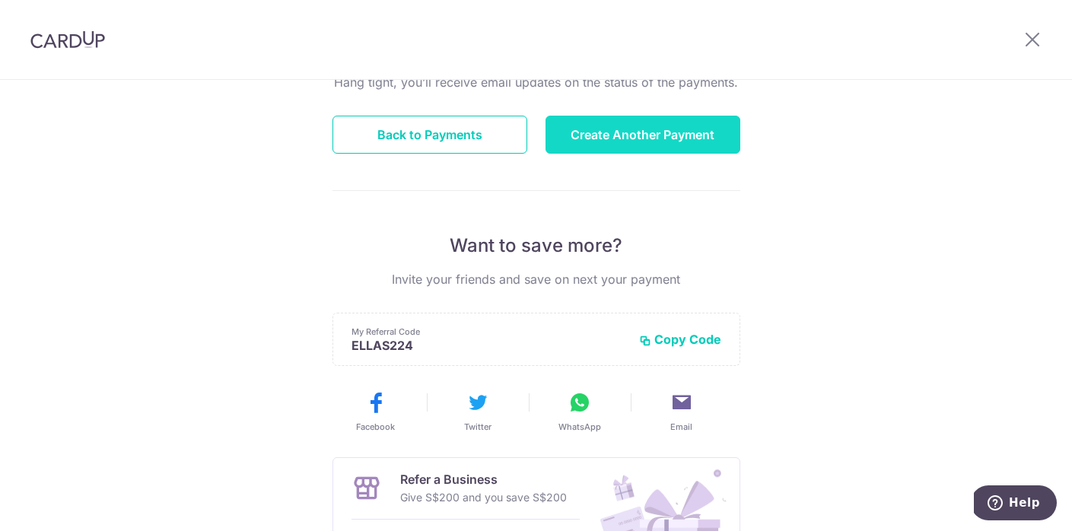
click at [633, 142] on button "Create Another Payment" at bounding box center [642, 135] width 195 height 38
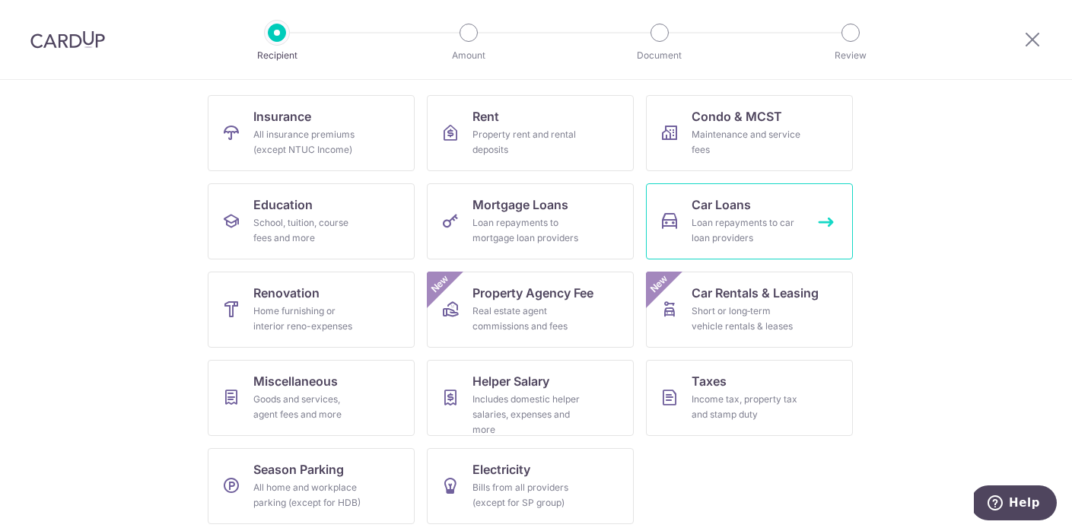
scroll to position [146, 0]
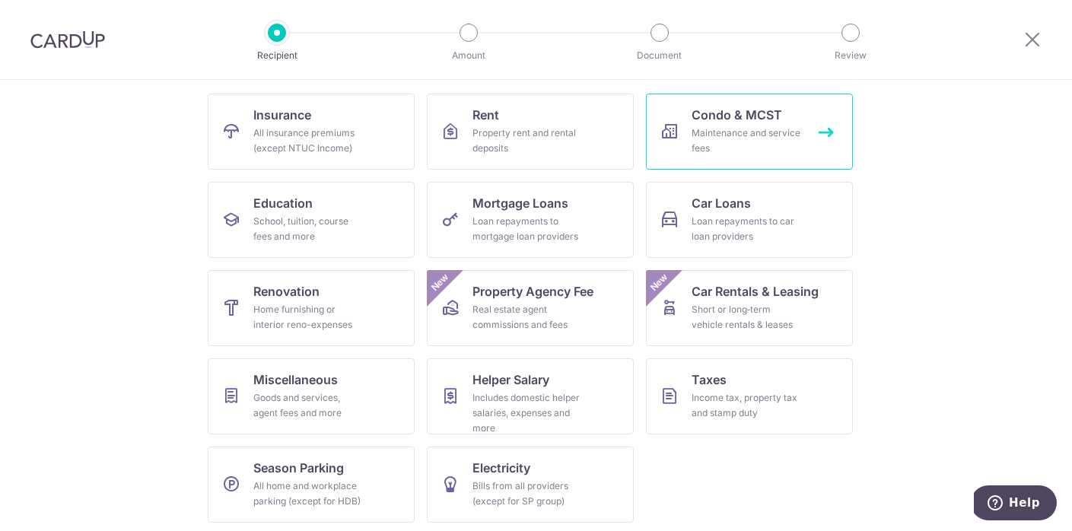
click at [735, 138] on div "Maintenance and service fees" at bounding box center [746, 140] width 110 height 30
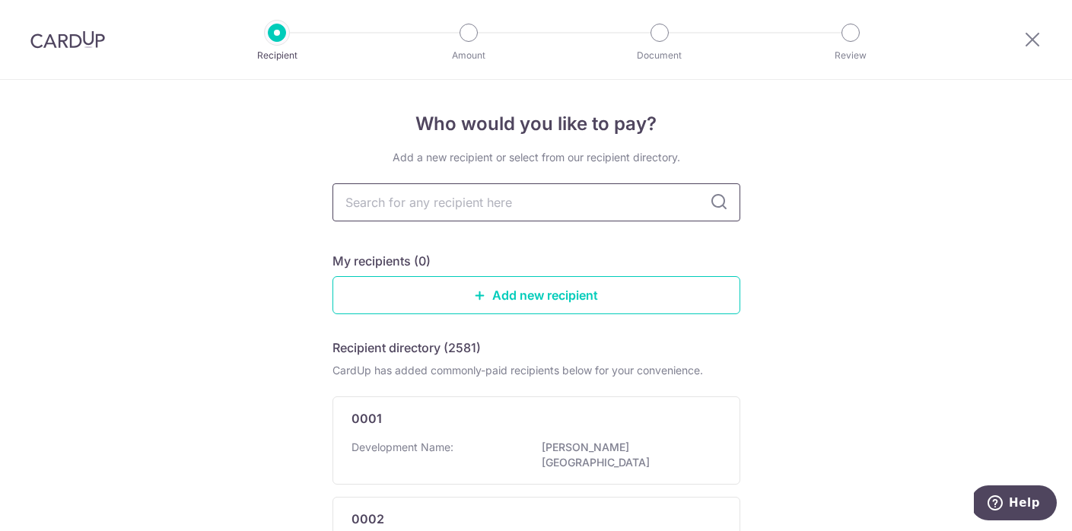
click at [451, 209] on input "text" at bounding box center [536, 202] width 408 height 38
click at [713, 200] on icon at bounding box center [719, 202] width 18 height 18
click at [610, 198] on input "text" at bounding box center [536, 202] width 408 height 38
type input "firs"
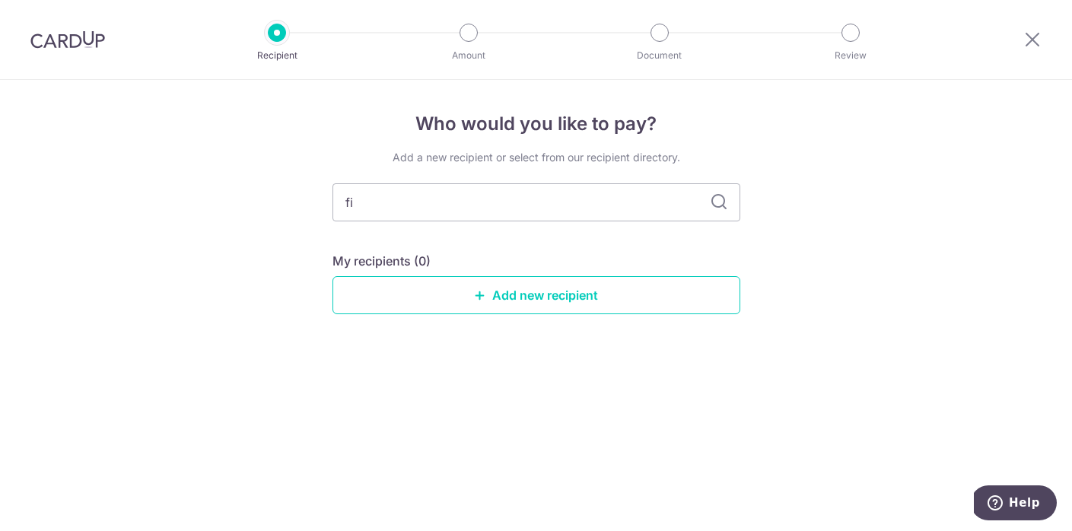
type input "f"
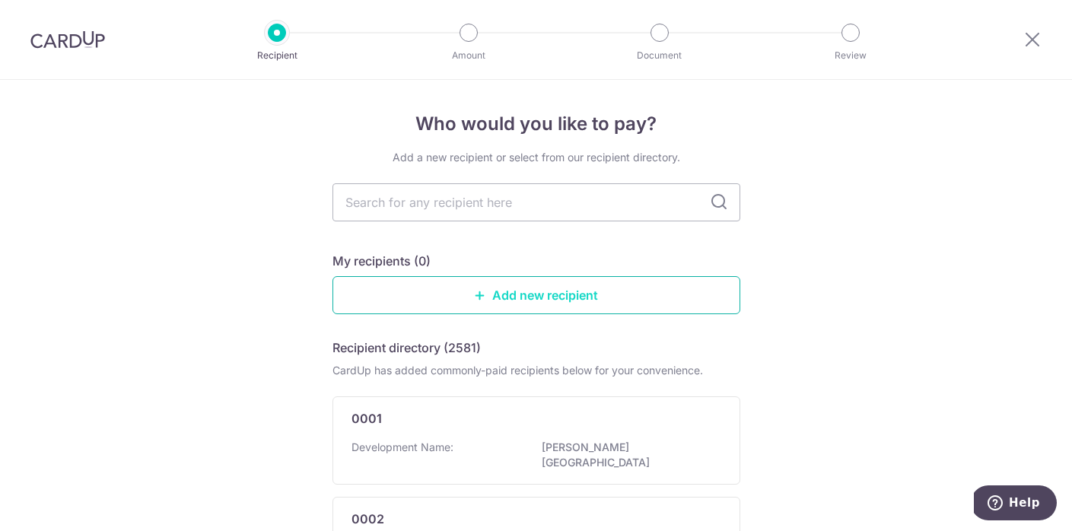
click at [500, 297] on link "Add new recipient" at bounding box center [536, 295] width 408 height 38
type input "eden g"
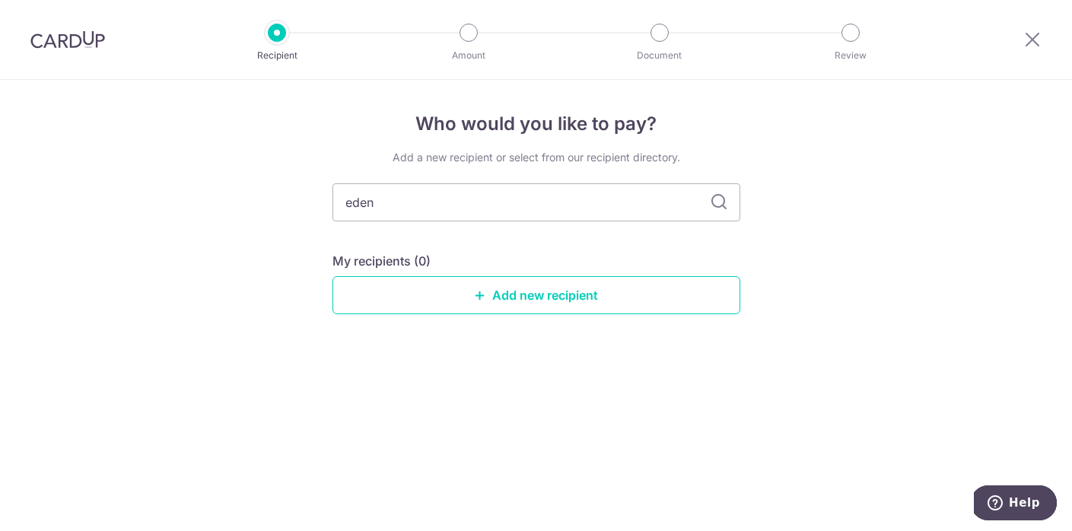
click at [720, 208] on icon at bounding box center [719, 202] width 18 height 18
click at [717, 200] on icon at bounding box center [719, 202] width 18 height 18
click at [723, 201] on icon at bounding box center [719, 202] width 18 height 18
click at [387, 205] on input "eden" at bounding box center [536, 202] width 408 height 38
type input "e"
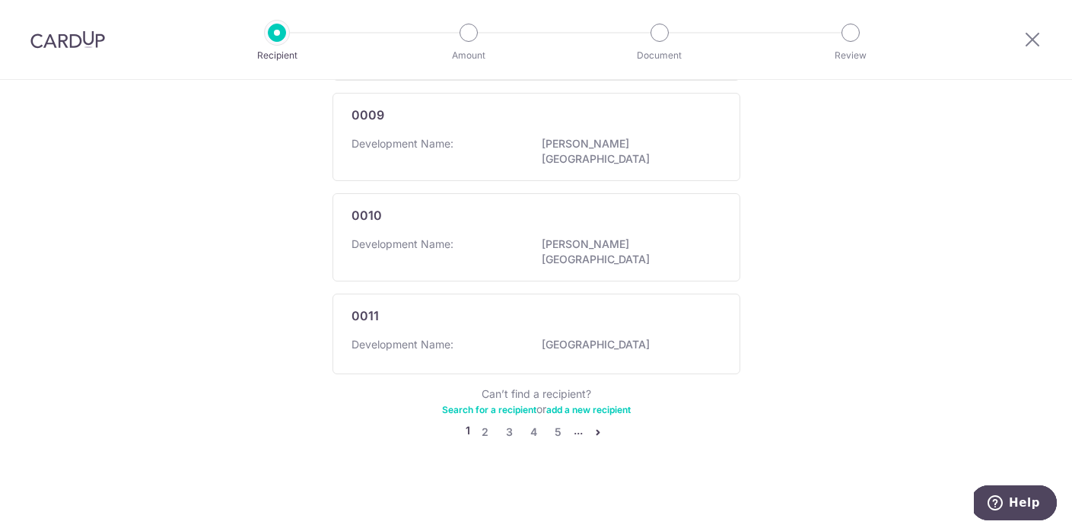
scroll to position [1029, 0]
click at [555, 432] on link "5" at bounding box center [558, 432] width 18 height 18
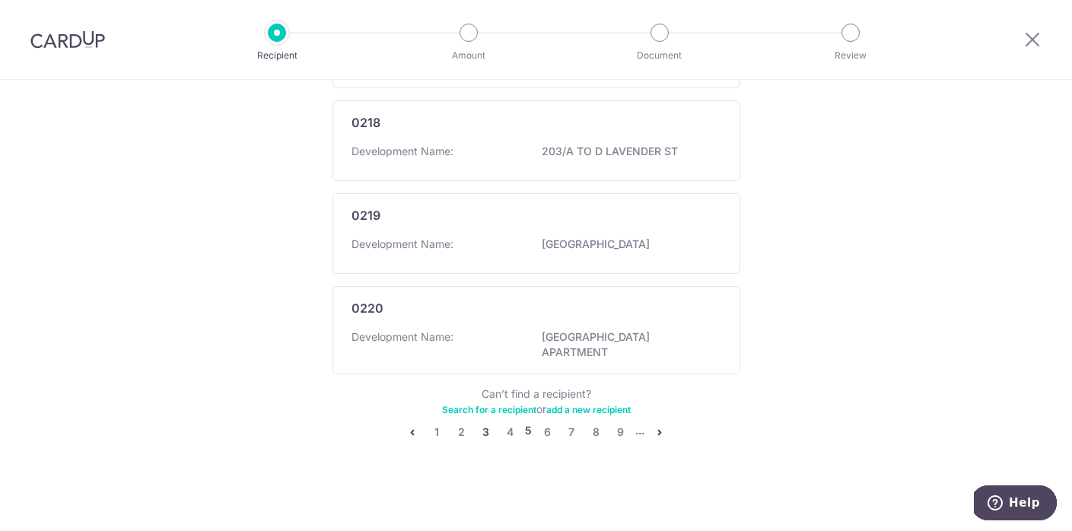
click at [480, 433] on link "3" at bounding box center [485, 432] width 18 height 18
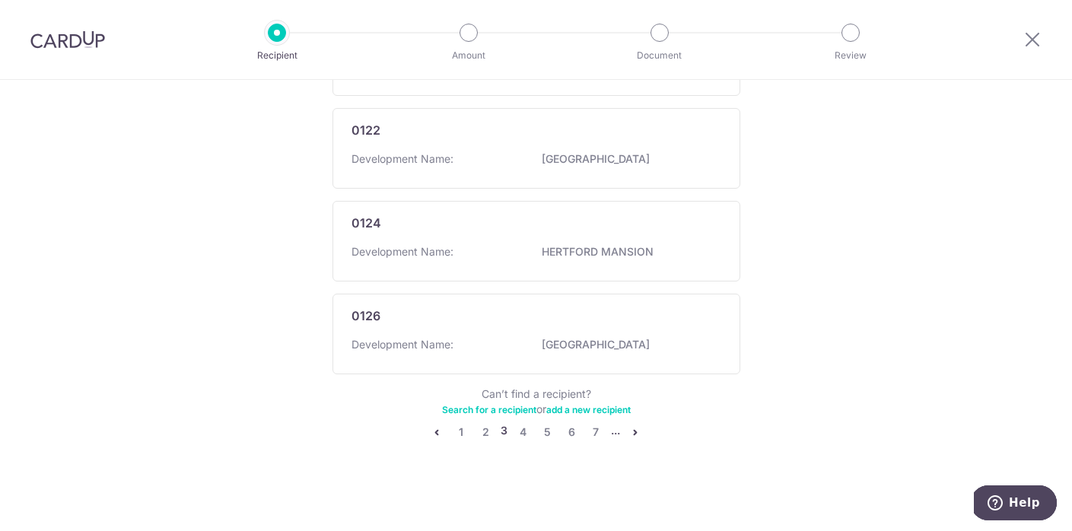
click at [511, 410] on link "Search for a recipient" at bounding box center [489, 409] width 94 height 11
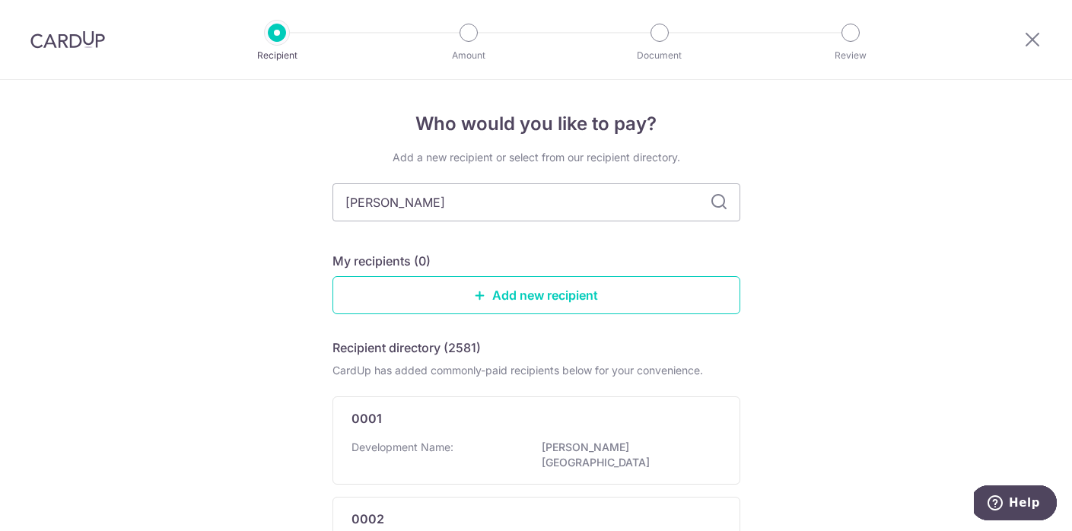
type input "eden grove"
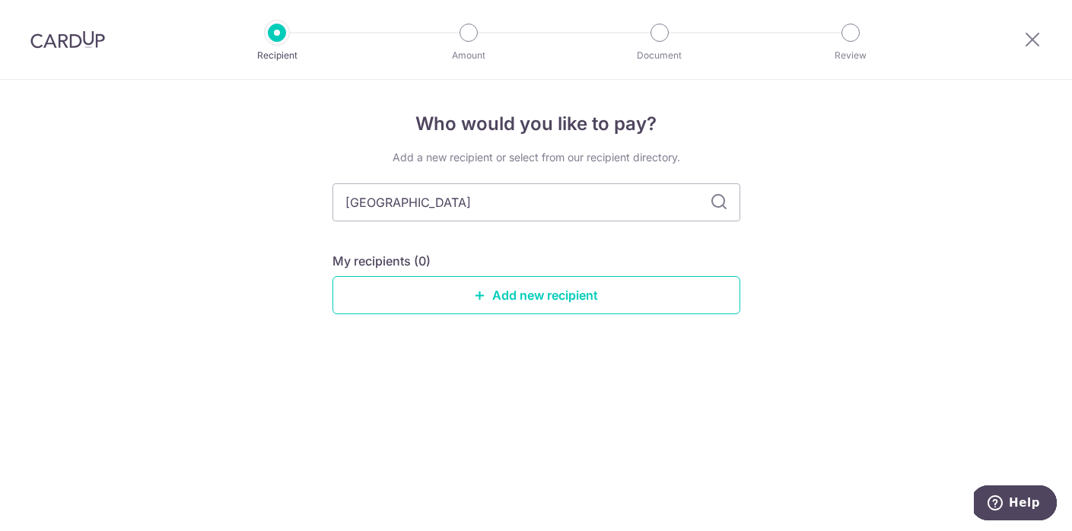
drag, startPoint x: 762, startPoint y: 205, endPoint x: 725, endPoint y: 202, distance: 37.4
click at [725, 202] on icon at bounding box center [719, 202] width 18 height 18
click at [508, 297] on link "Add new recipient" at bounding box center [536, 295] width 408 height 38
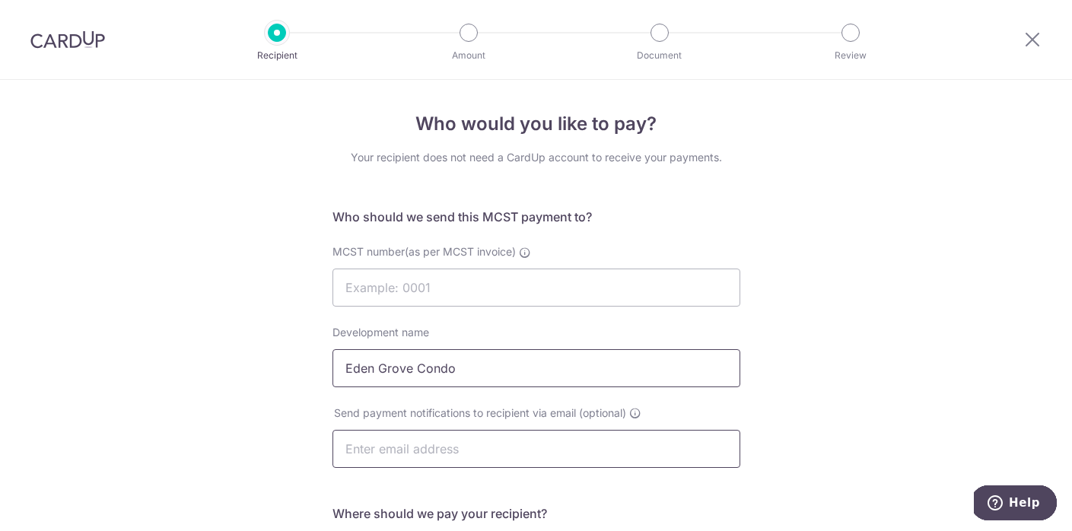
type input "Eden Grove Condo"
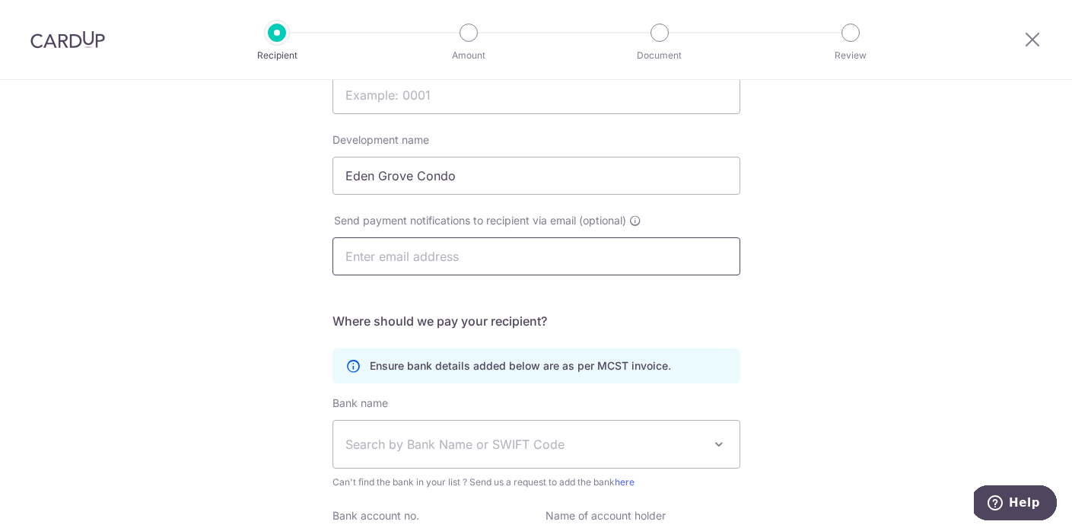
scroll to position [201, 0]
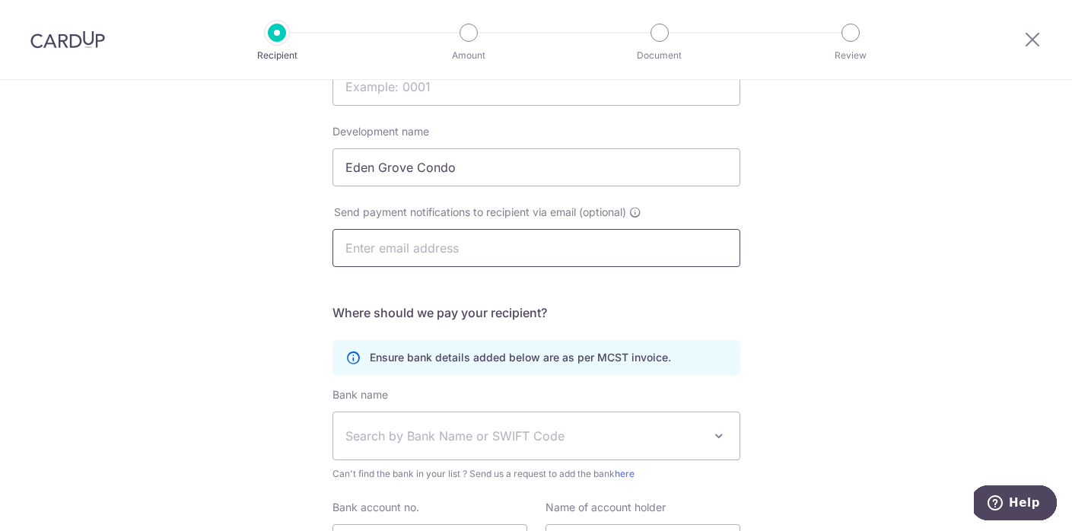
click at [532, 237] on input "text" at bounding box center [536, 248] width 408 height 38
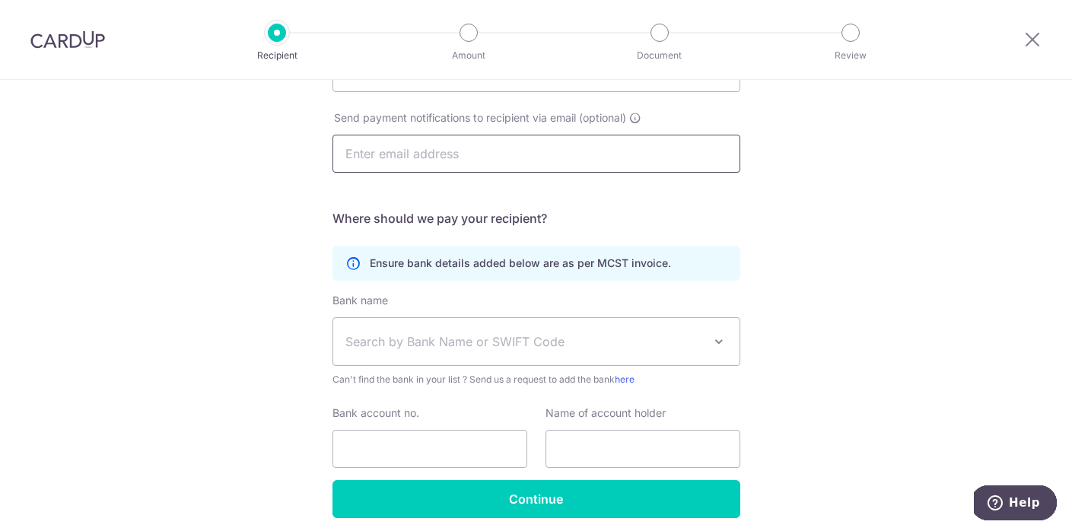
scroll to position [299, 0]
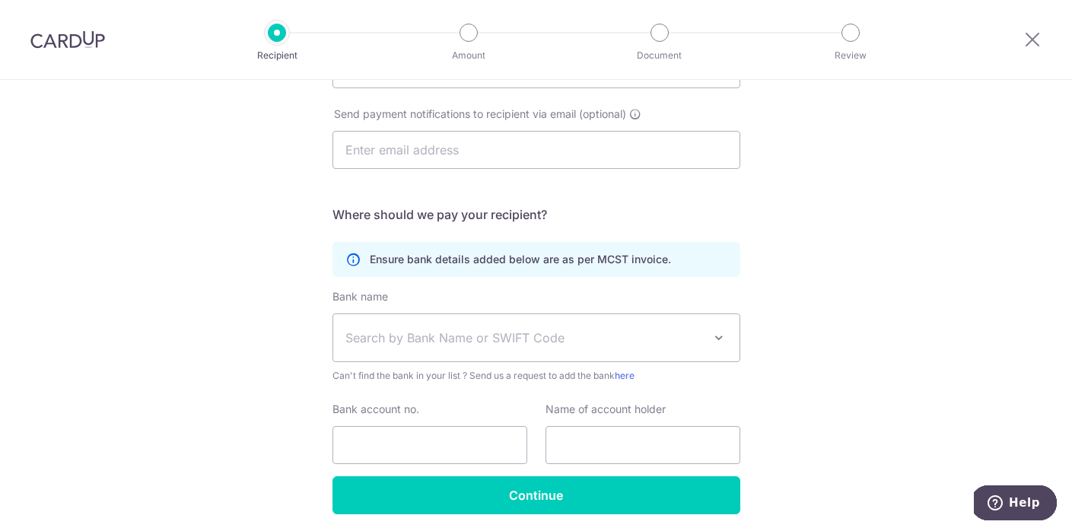
click at [883, 231] on div "Who would you like to pay? Your recipient does not need a CardUp account to rec…" at bounding box center [536, 183] width 1072 height 805
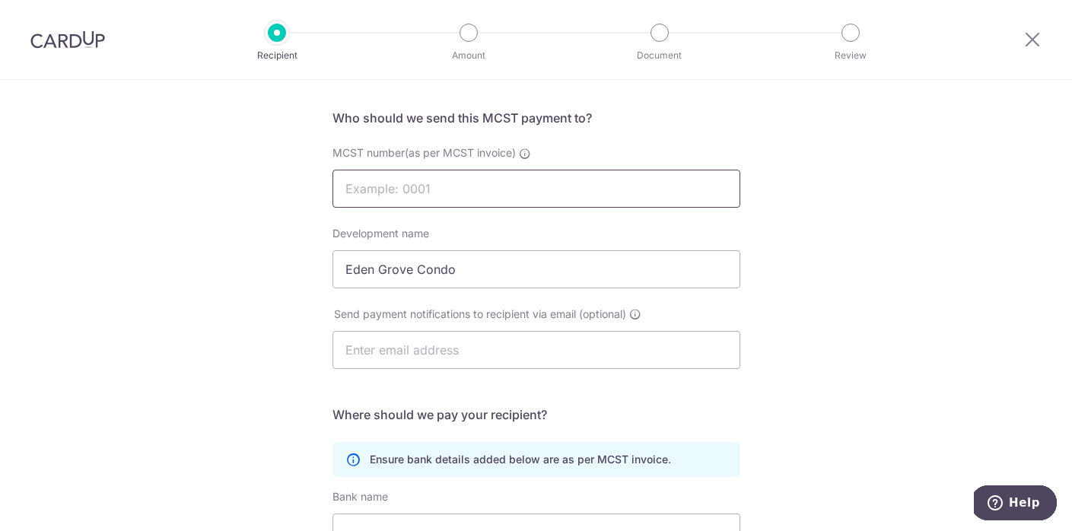
scroll to position [103, 0]
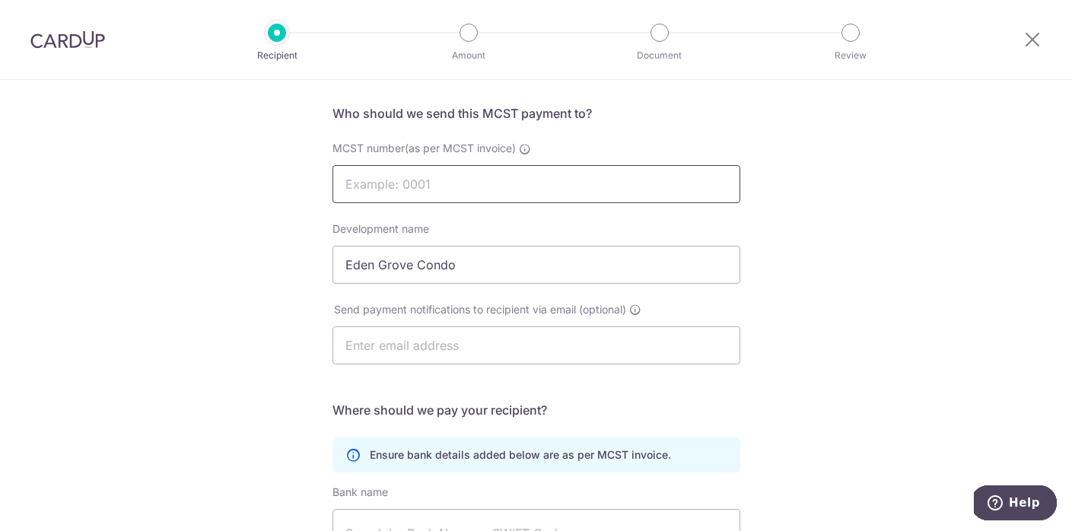
click at [476, 181] on input "MCST number(as per MCST invoice)" at bounding box center [536, 184] width 408 height 38
type input "2381"
click at [537, 228] on div "Development name Eden Grove Condo" at bounding box center [536, 252] width 408 height 62
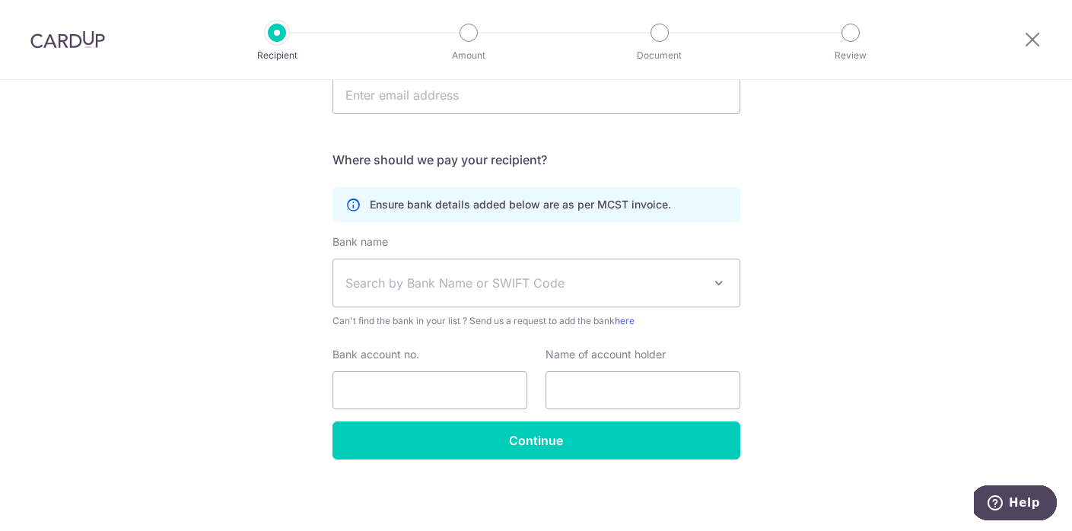
scroll to position [354, 0]
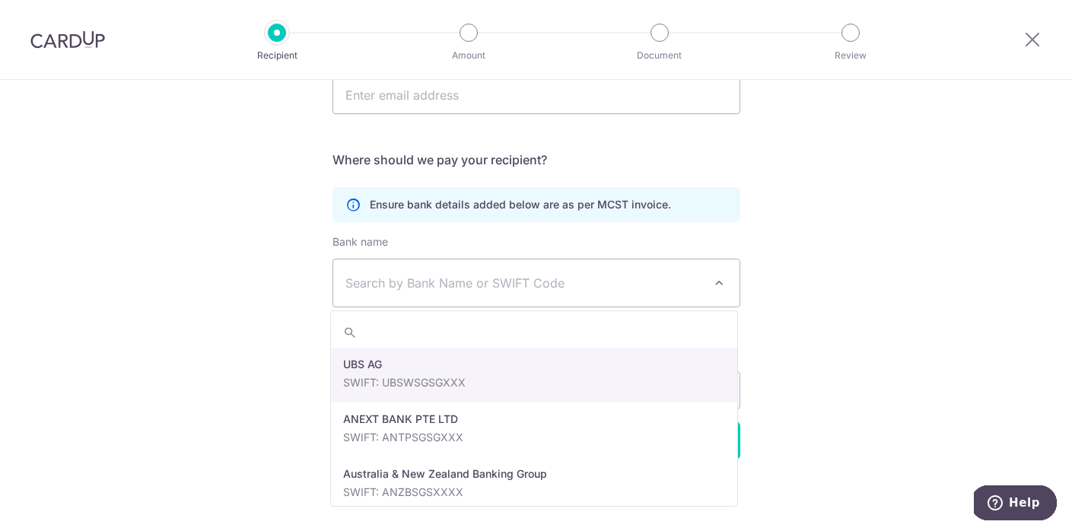
click at [444, 282] on span "Search by Bank Name or SWIFT Code" at bounding box center [523, 283] width 357 height 18
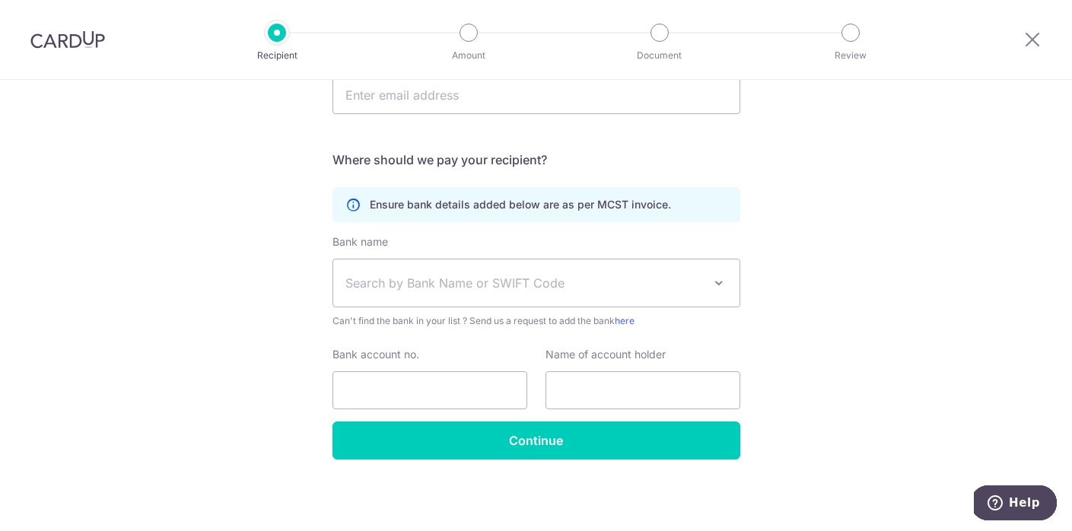
click at [524, 285] on span "Search by Bank Name or SWIFT Code" at bounding box center [523, 283] width 357 height 18
click at [408, 288] on span "Search by Bank Name or SWIFT Code" at bounding box center [523, 283] width 357 height 18
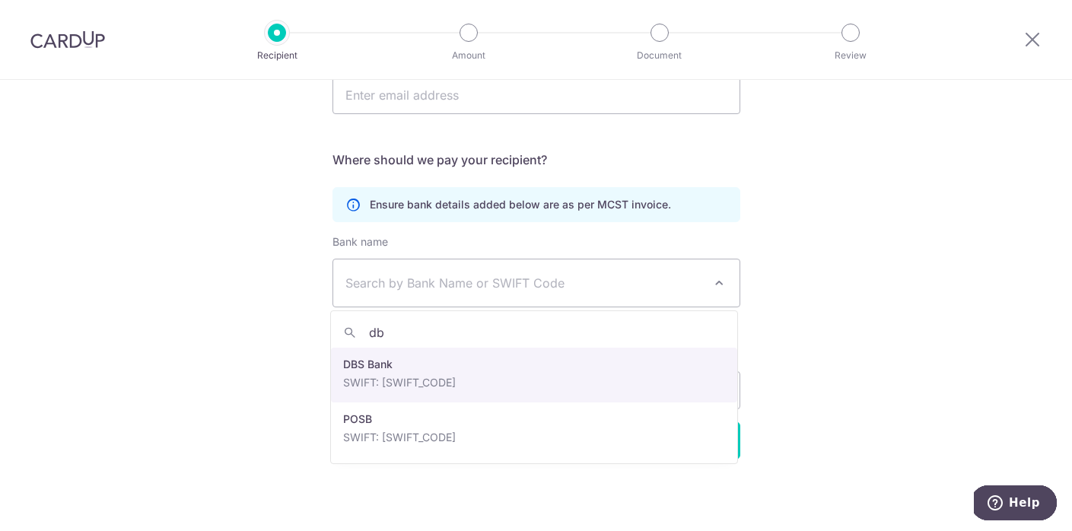
type input "dbs"
select select "6"
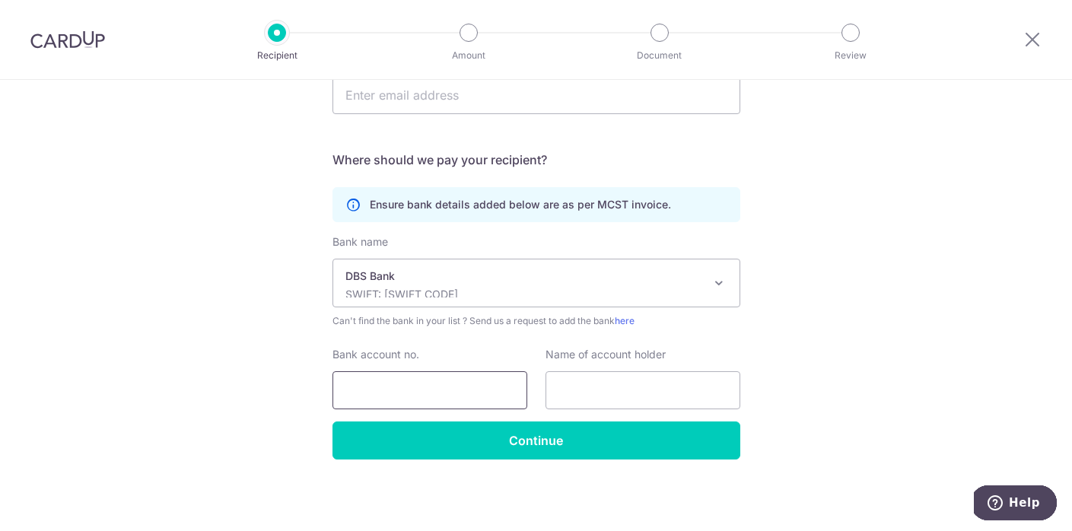
click at [373, 375] on input "Bank account no." at bounding box center [429, 390] width 195 height 38
type input "0150253061"
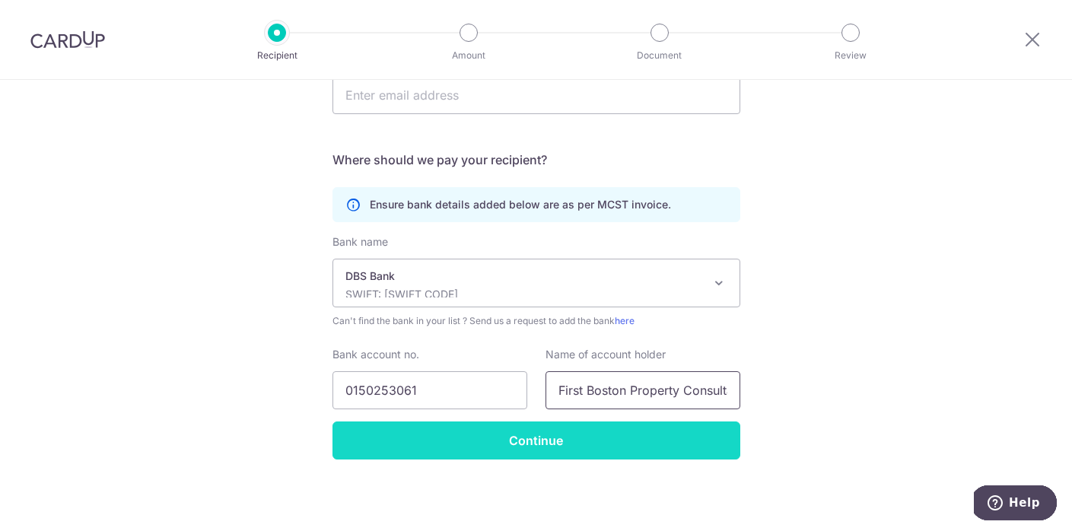
type input "First Boston Property Consultants Pte Ltd"
click at [519, 435] on input "Continue" at bounding box center [536, 440] width 408 height 38
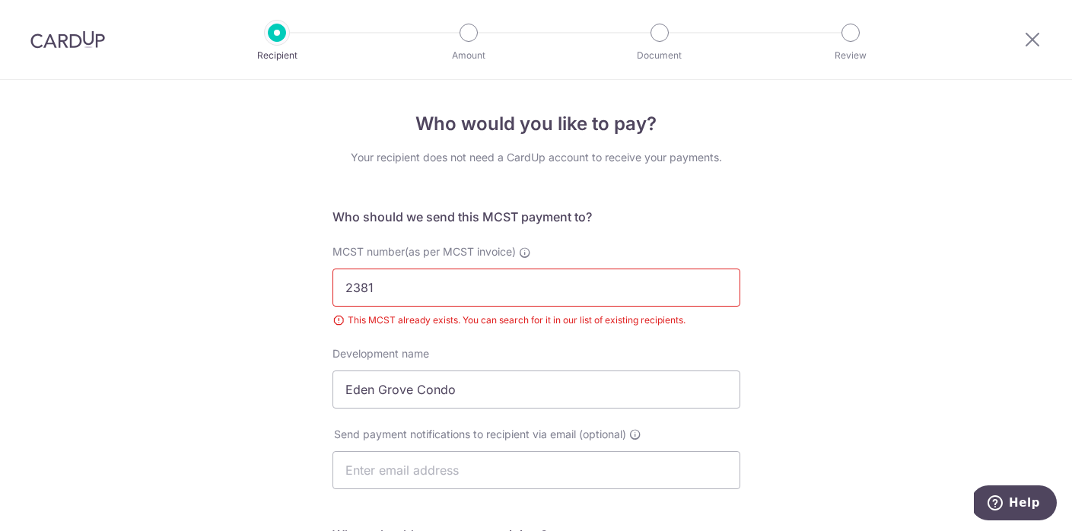
scroll to position [233, 0]
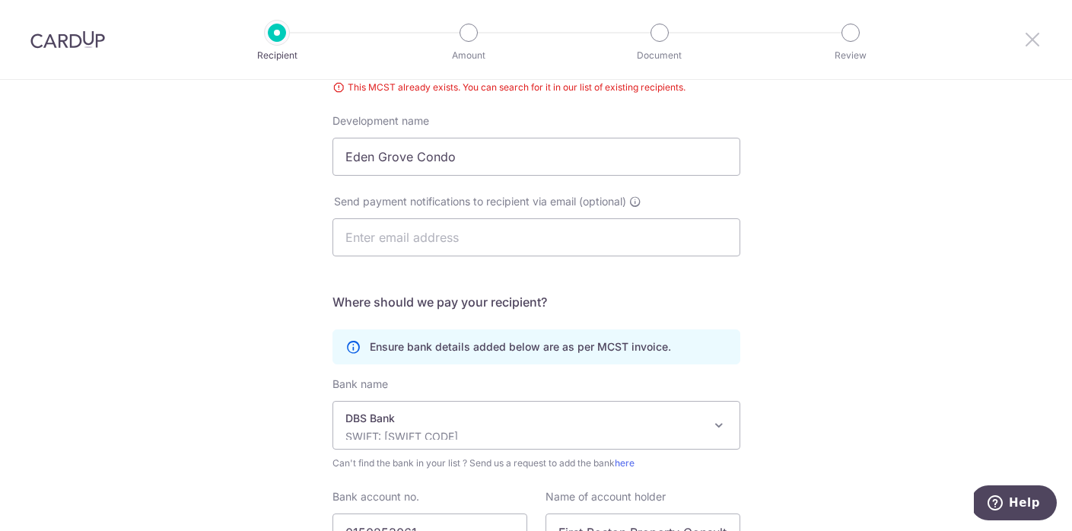
click at [1039, 43] on icon at bounding box center [1032, 39] width 18 height 19
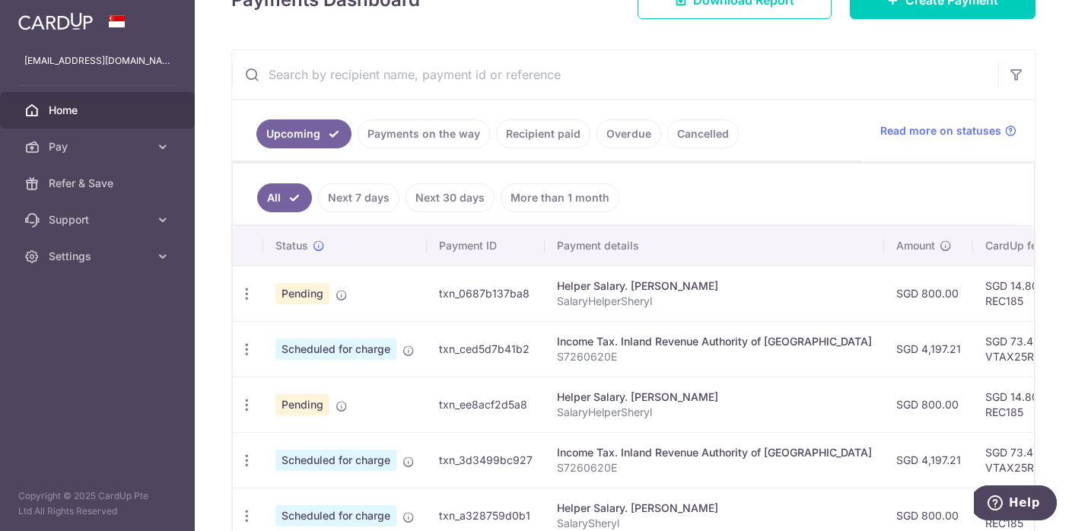
scroll to position [234, 0]
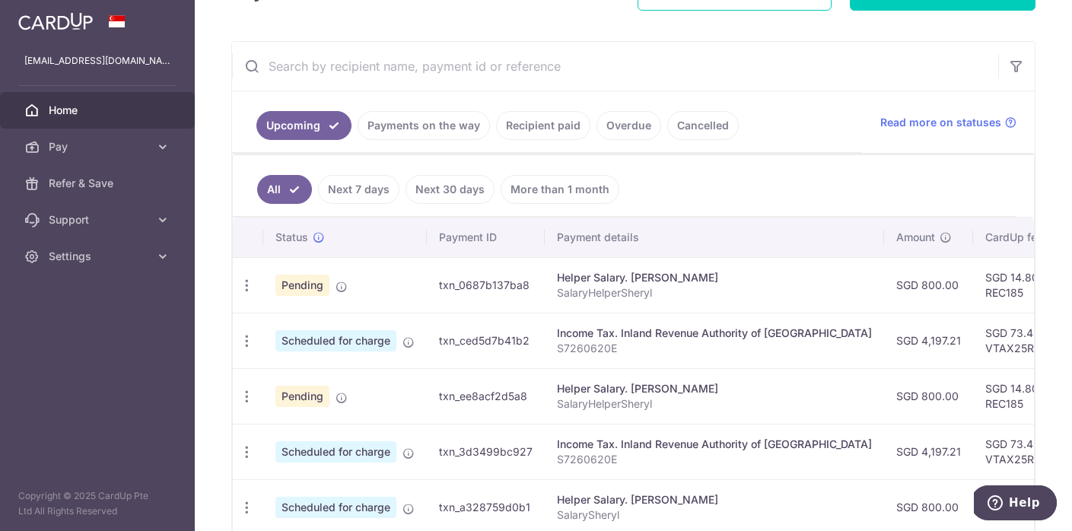
click at [440, 128] on link "Payments on the way" at bounding box center [423, 125] width 132 height 29
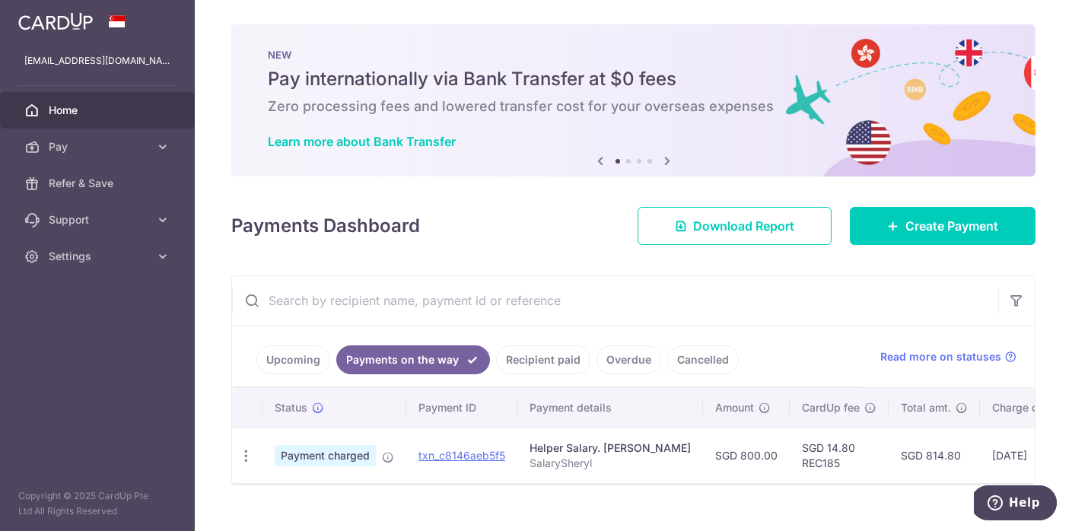
scroll to position [0, 0]
click at [55, 112] on span "Home" at bounding box center [99, 110] width 100 height 15
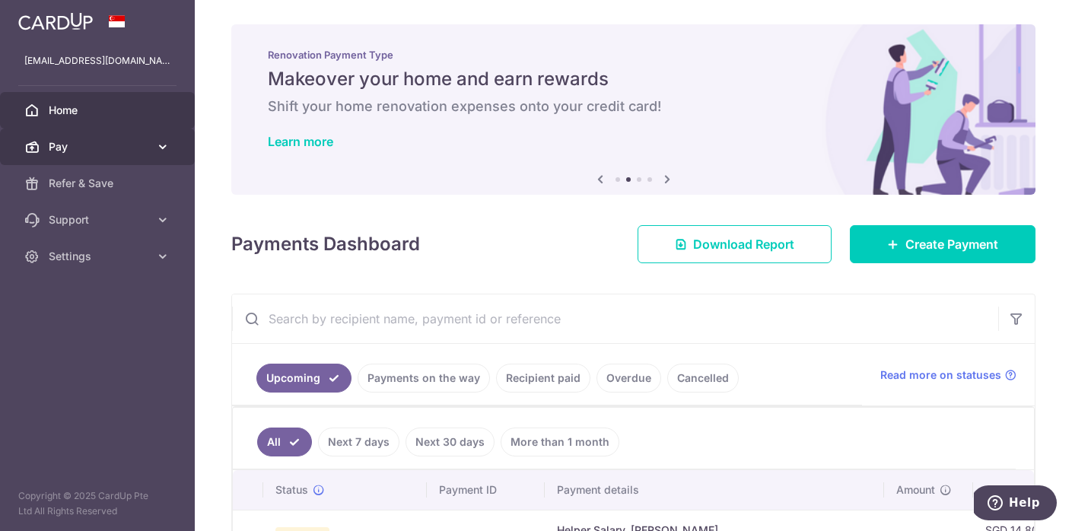
click at [157, 146] on icon at bounding box center [162, 146] width 15 height 15
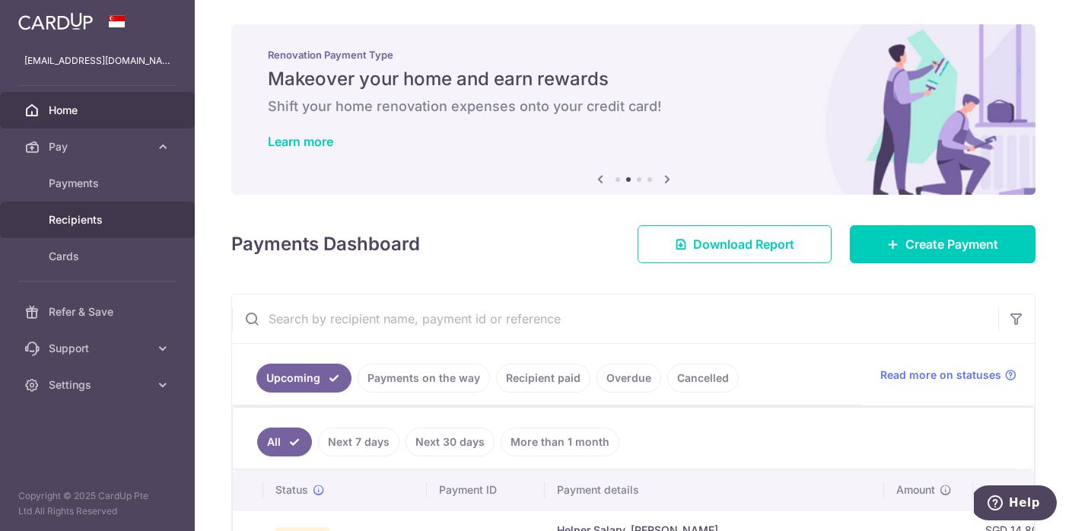
click at [100, 227] on span "Recipients" at bounding box center [99, 219] width 100 height 15
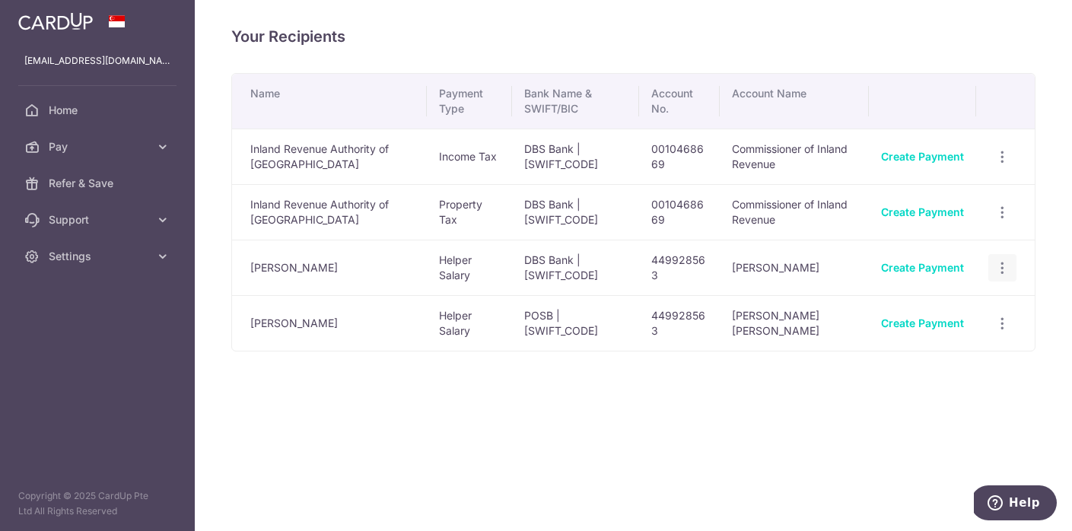
click at [1001, 268] on icon "button" at bounding box center [1002, 268] width 16 height 16
click at [941, 308] on span "View/Edit" at bounding box center [951, 309] width 103 height 18
click at [1008, 209] on icon "button" at bounding box center [1002, 213] width 16 height 16
click at [996, 154] on icon "button" at bounding box center [1002, 157] width 16 height 16
click at [934, 200] on span "View/Edit" at bounding box center [951, 198] width 103 height 18
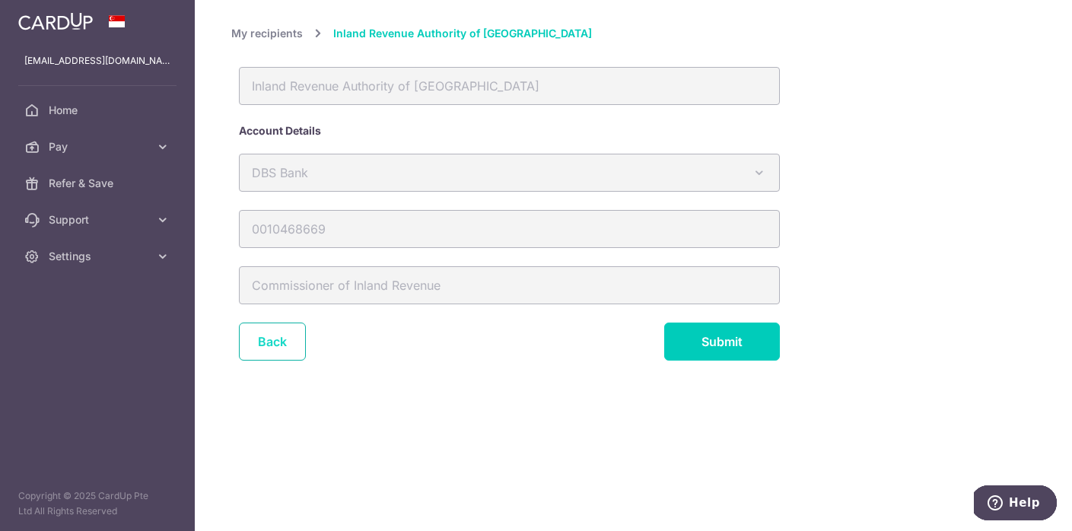
click at [281, 337] on link "Back" at bounding box center [272, 341] width 67 height 38
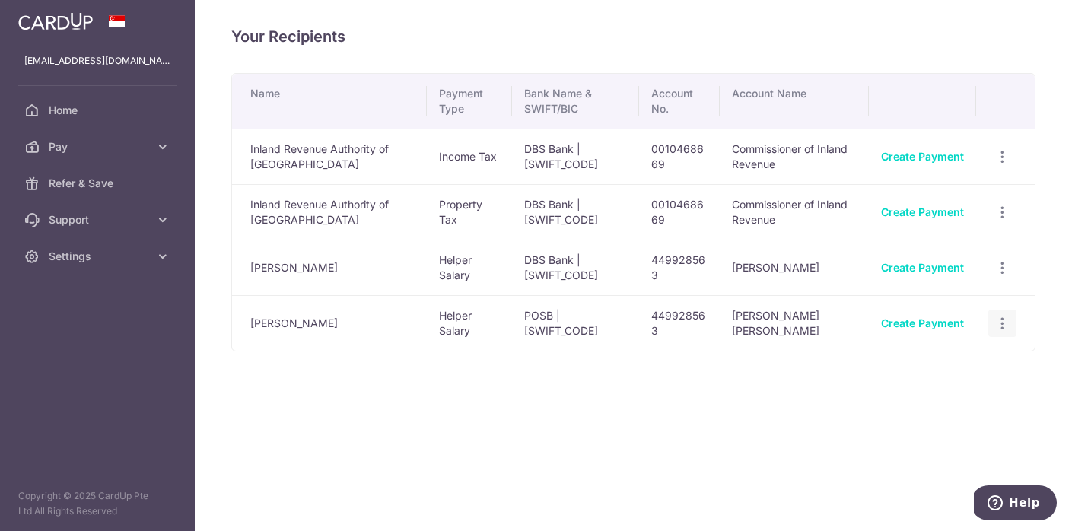
click at [1002, 325] on icon "button" at bounding box center [1002, 324] width 16 height 16
click at [749, 390] on div "Name Payment Type Bank Name & SWIFT/BIC Account No. Account Name Inland Revenue…" at bounding box center [633, 259] width 804 height 372
click at [1002, 272] on icon "button" at bounding box center [1002, 268] width 16 height 16
click at [718, 408] on div "Your Recipients Name Payment Type Bank Name & SWIFT/BIC Account No. Account Nam…" at bounding box center [633, 265] width 877 height 531
click at [71, 112] on span "Home" at bounding box center [99, 110] width 100 height 15
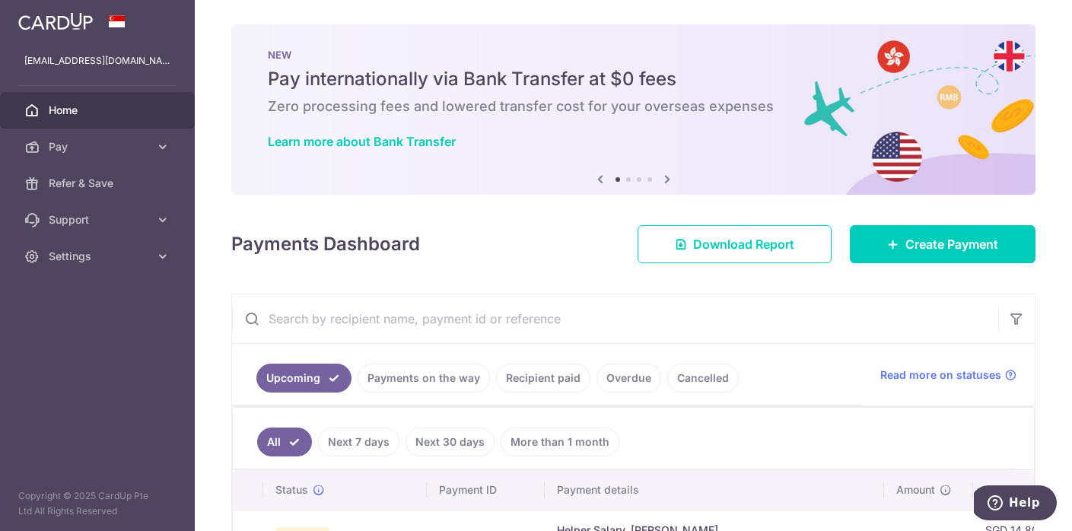
scroll to position [326, 0]
